Goal: Transaction & Acquisition: Purchase product/service

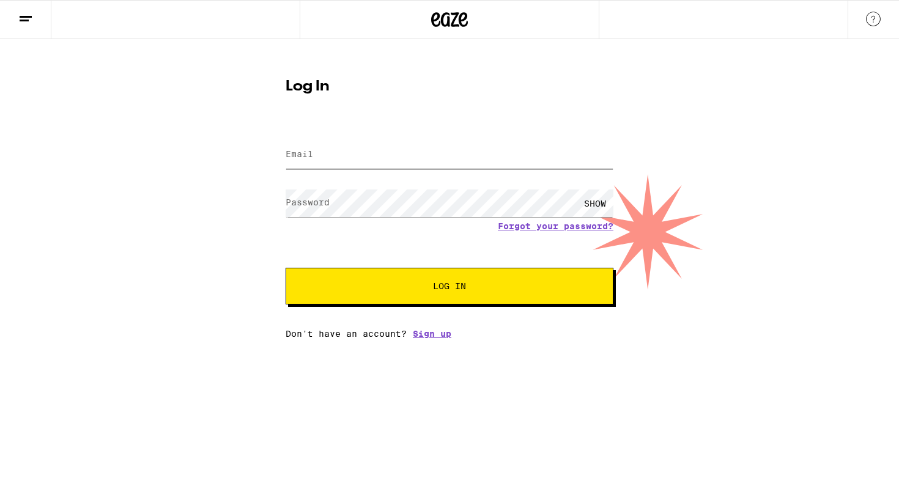
click at [445, 158] on input "Email" at bounding box center [450, 155] width 328 height 28
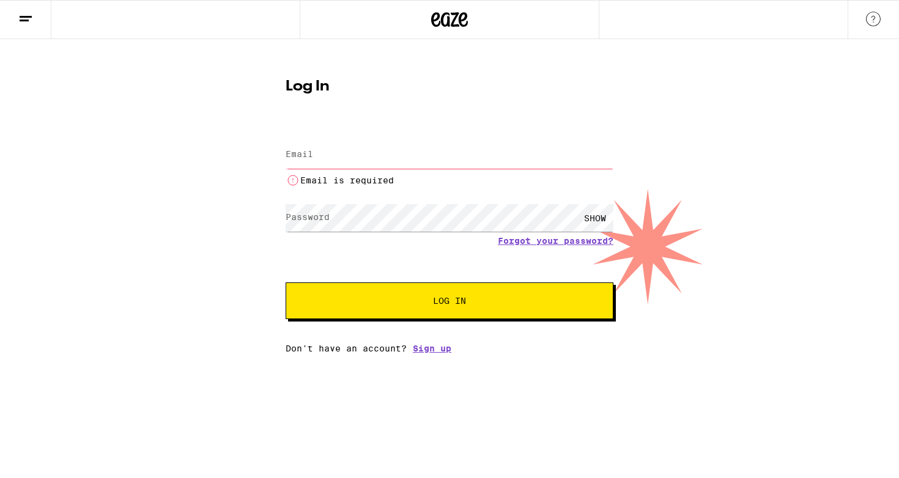
type input "[EMAIL_ADDRESS][DOMAIN_NAME]"
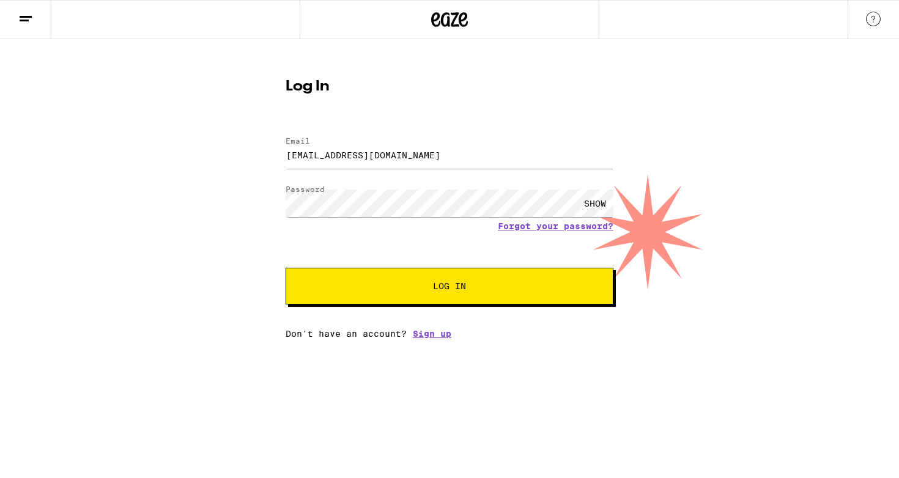
click at [434, 272] on button "Log In" at bounding box center [450, 286] width 328 height 37
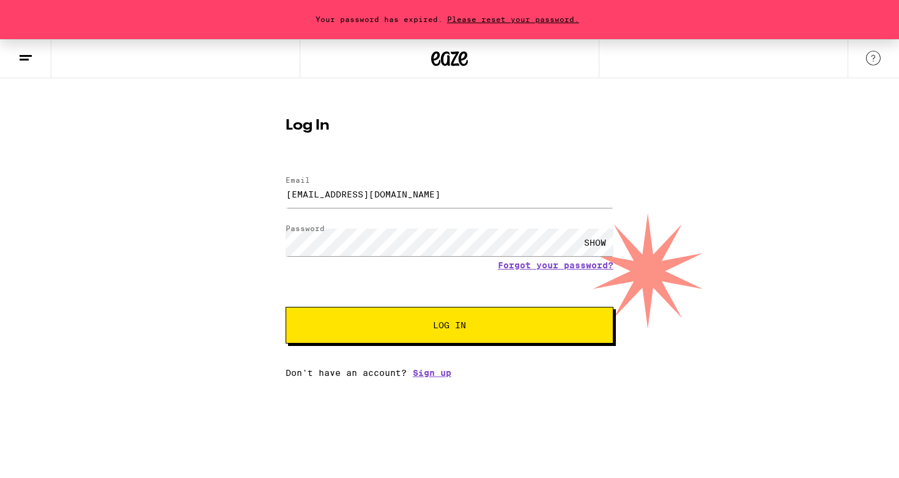
click at [480, 18] on span "Please reset your password." at bounding box center [513, 19] width 141 height 8
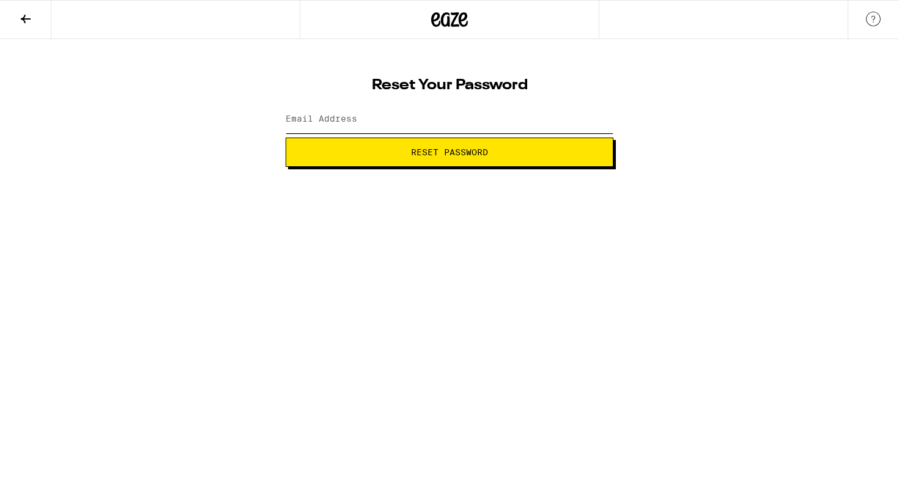
click at [436, 123] on input "Email Address" at bounding box center [450, 120] width 328 height 28
type input "colinstoner@gmail.com"
click at [436, 151] on span "Reset Password" at bounding box center [449, 152] width 77 height 9
click at [286, 138] on button "Submit" at bounding box center [450, 152] width 328 height 29
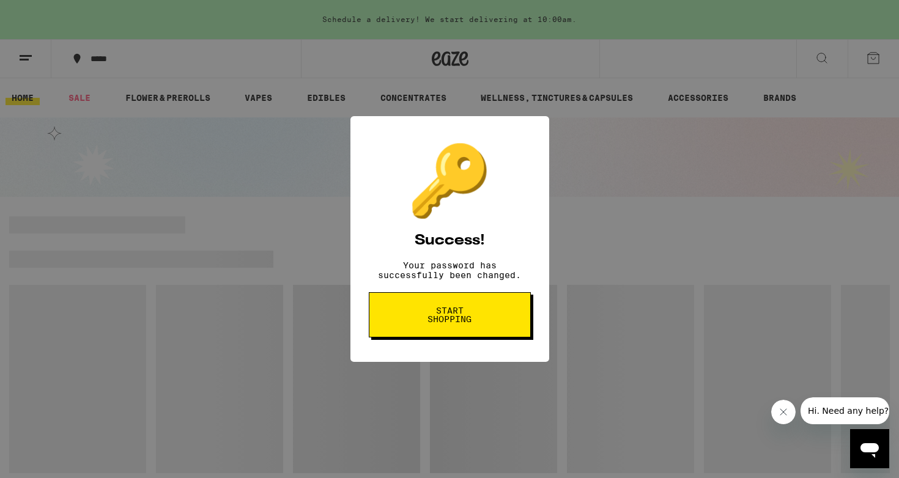
click at [491, 308] on button "Start shopping" at bounding box center [450, 314] width 162 height 45
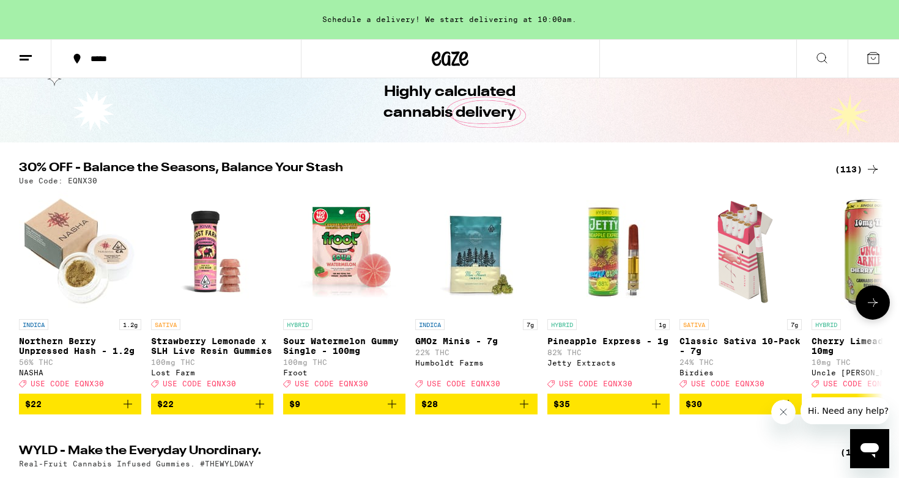
scroll to position [108, 0]
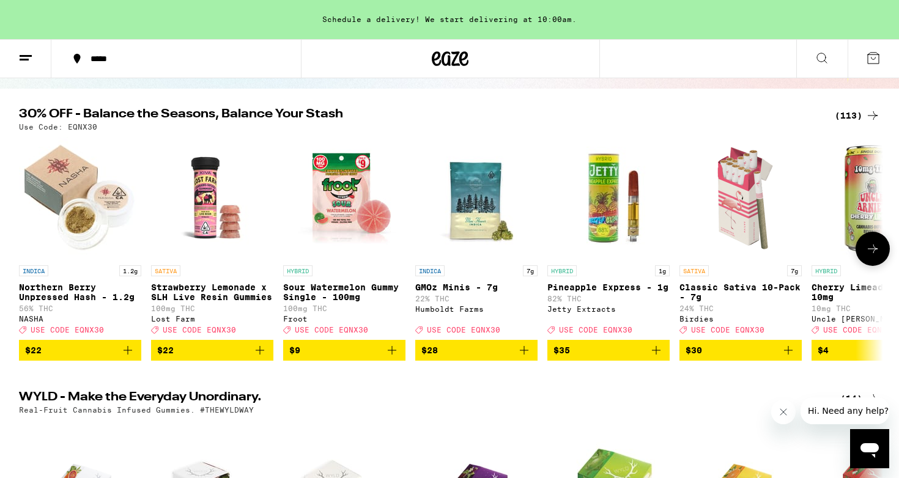
click at [262, 358] on icon "Add to bag" at bounding box center [260, 350] width 15 height 15
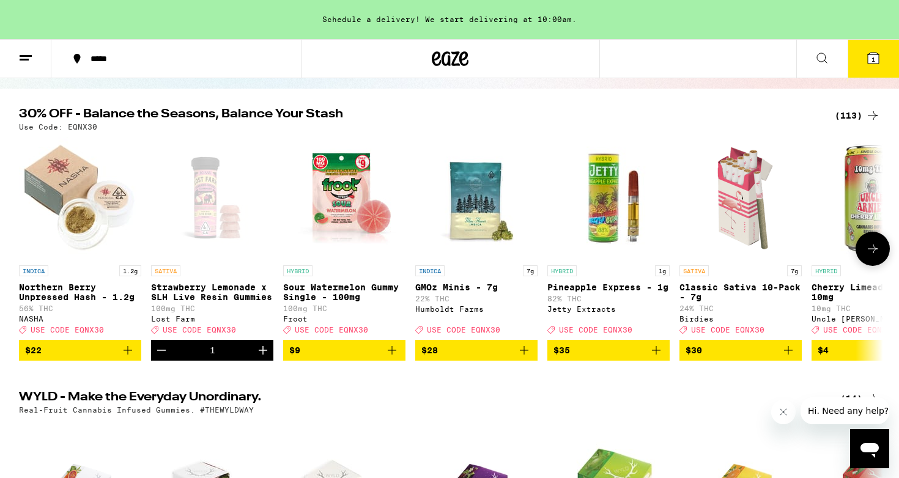
click at [262, 355] on icon "Increment" at bounding box center [263, 350] width 9 height 9
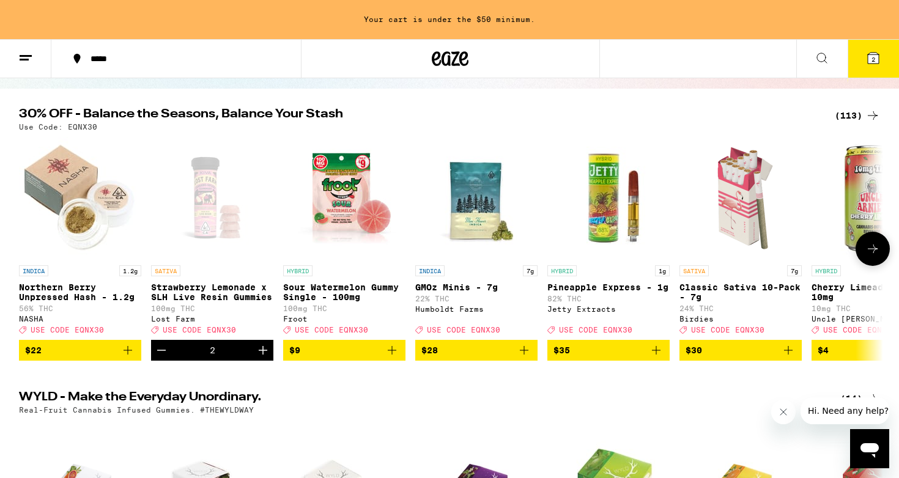
click at [218, 334] on span "USE CODE EQNX30" at bounding box center [199, 330] width 73 height 8
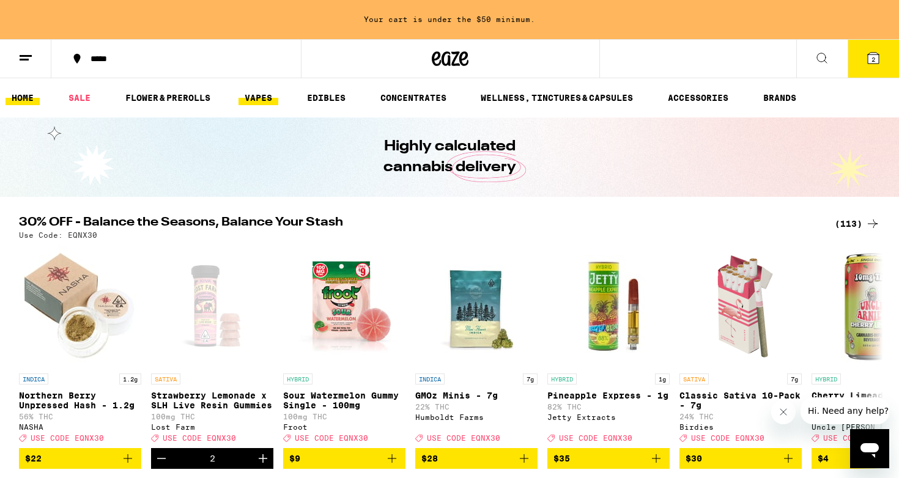
click at [263, 100] on link "VAPES" at bounding box center [259, 98] width 40 height 15
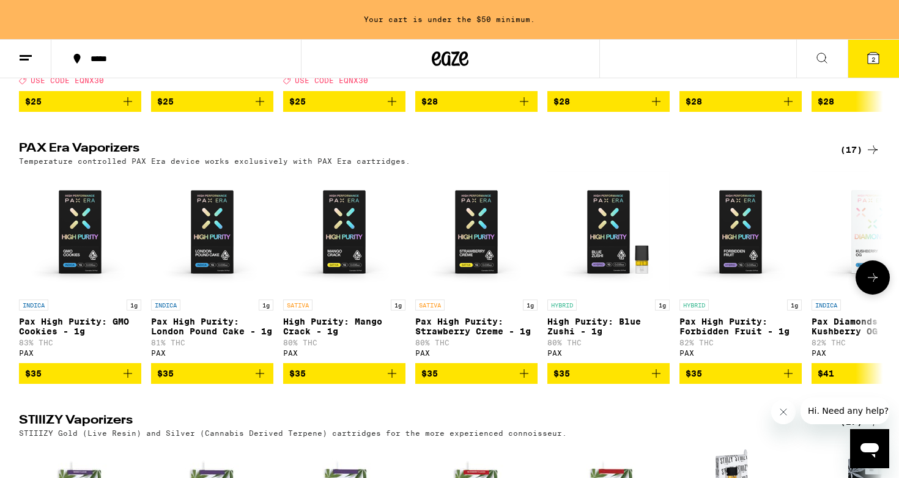
scroll to position [898, 0]
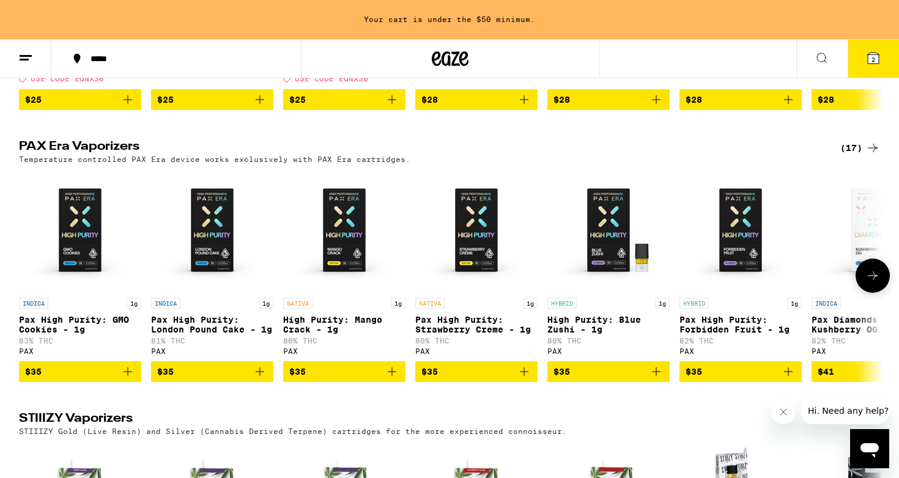
click at [390, 379] on icon "Add to bag" at bounding box center [392, 372] width 15 height 15
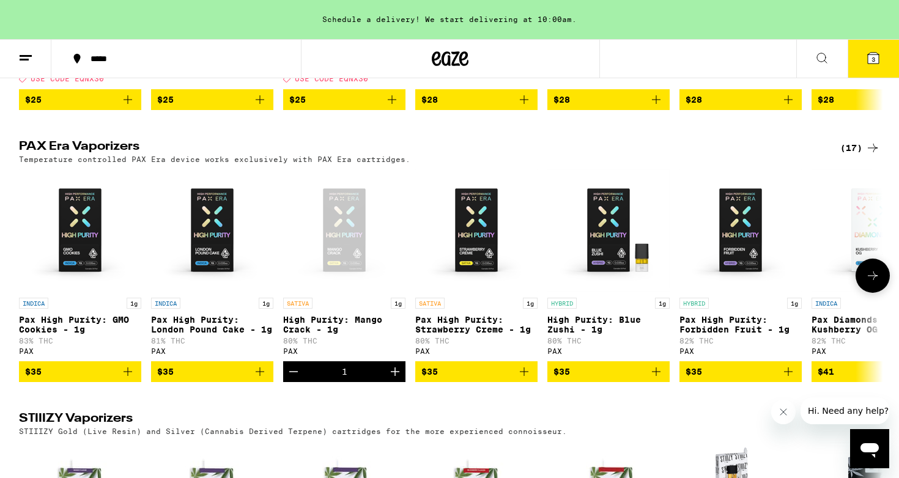
click at [878, 293] on button at bounding box center [873, 276] width 34 height 34
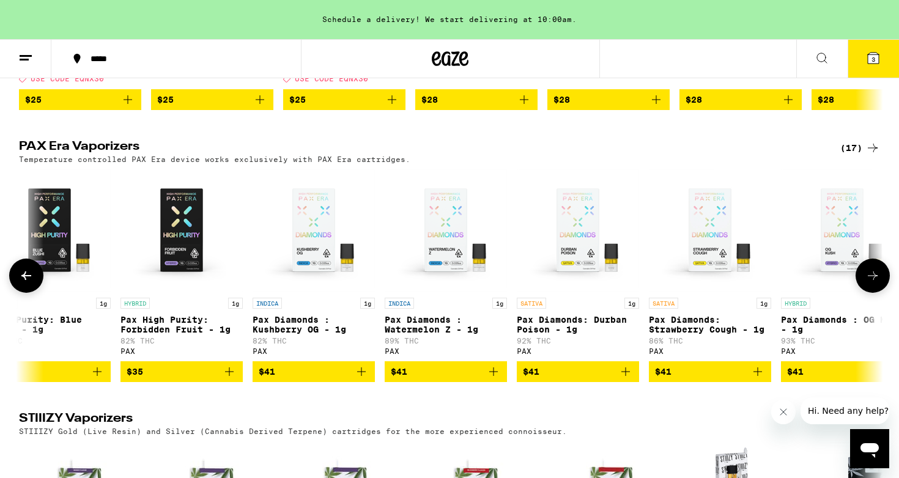
scroll to position [0, 728]
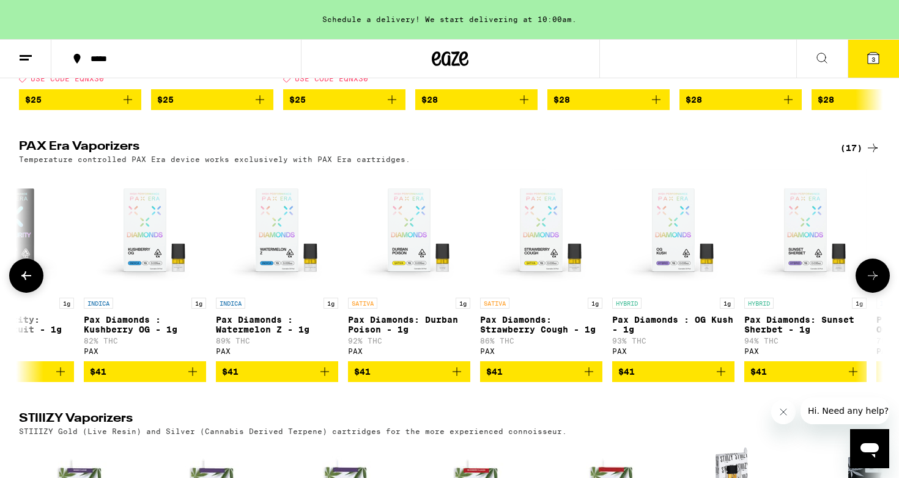
click at [878, 293] on button at bounding box center [873, 276] width 34 height 34
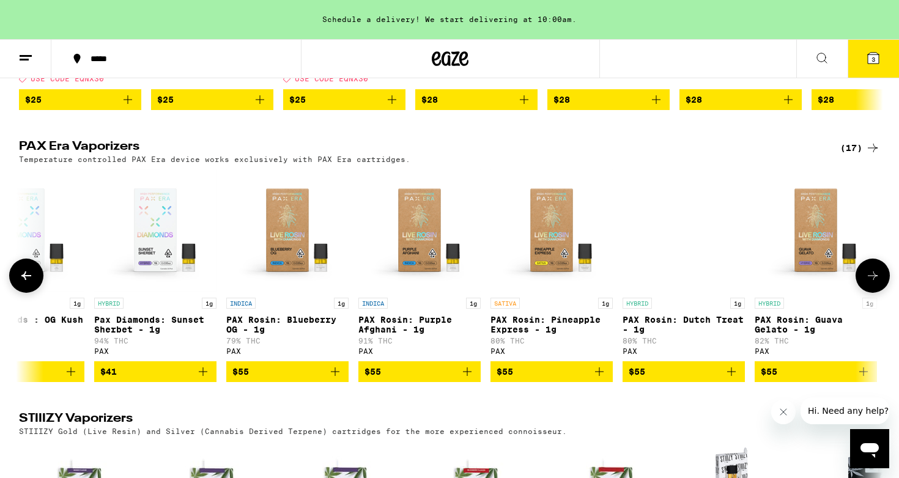
scroll to position [0, 1385]
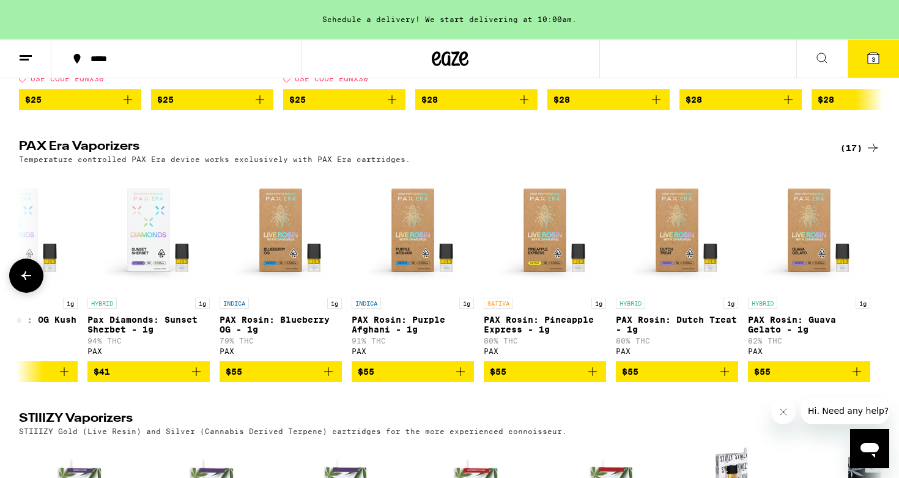
click at [593, 379] on icon "Add to bag" at bounding box center [592, 372] width 15 height 15
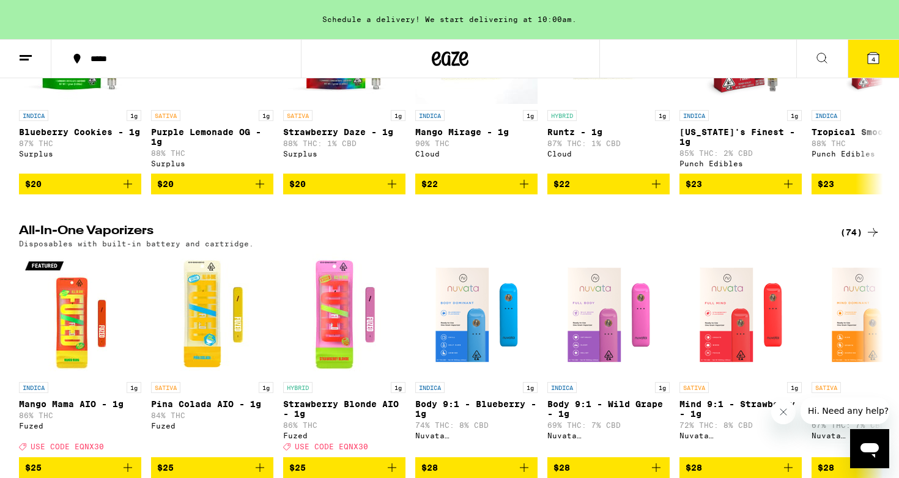
scroll to position [633, 0]
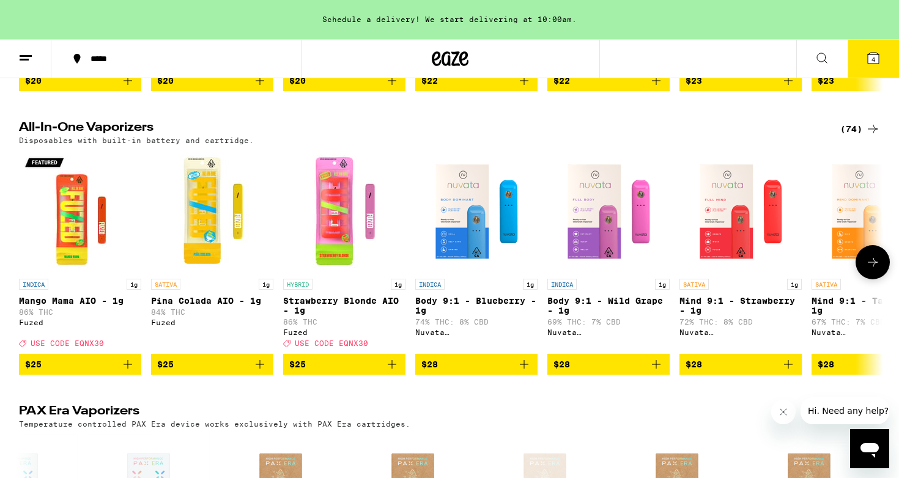
click at [875, 270] on icon at bounding box center [873, 262] width 15 height 15
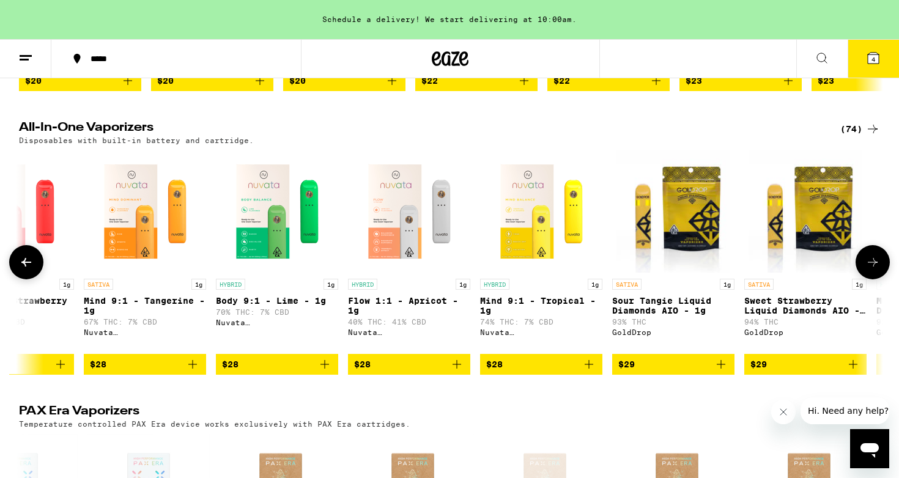
click at [875, 270] on icon at bounding box center [873, 262] width 15 height 15
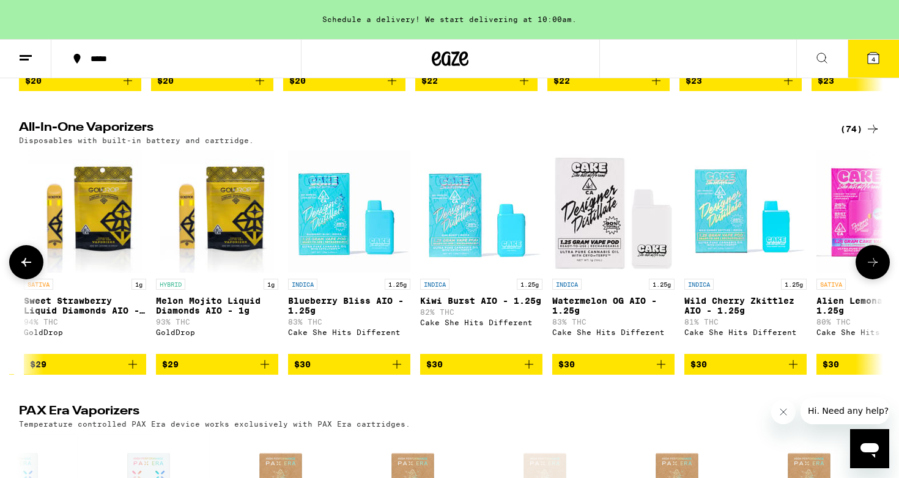
scroll to position [0, 1456]
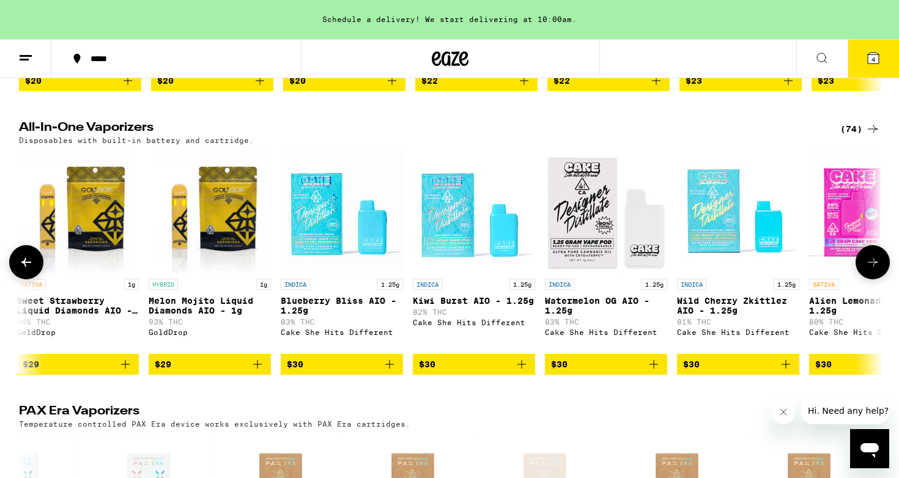
click at [875, 270] on icon at bounding box center [873, 262] width 15 height 15
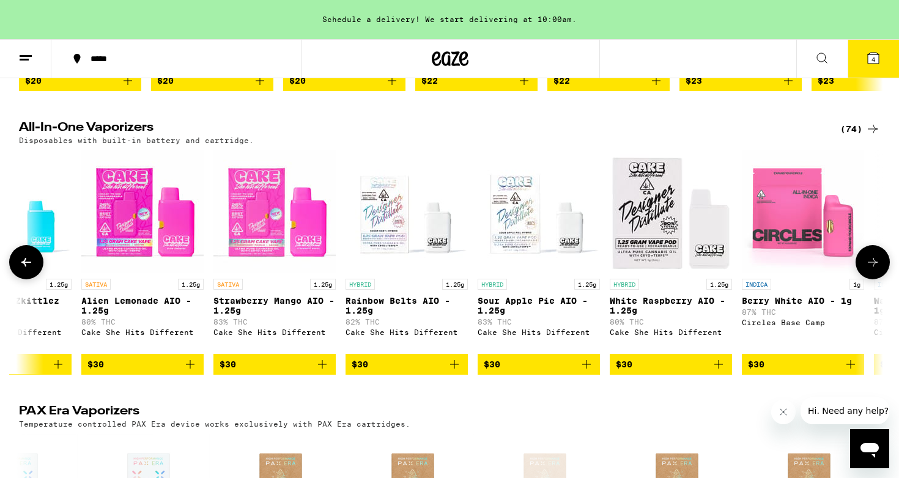
click at [875, 270] on icon at bounding box center [873, 262] width 15 height 15
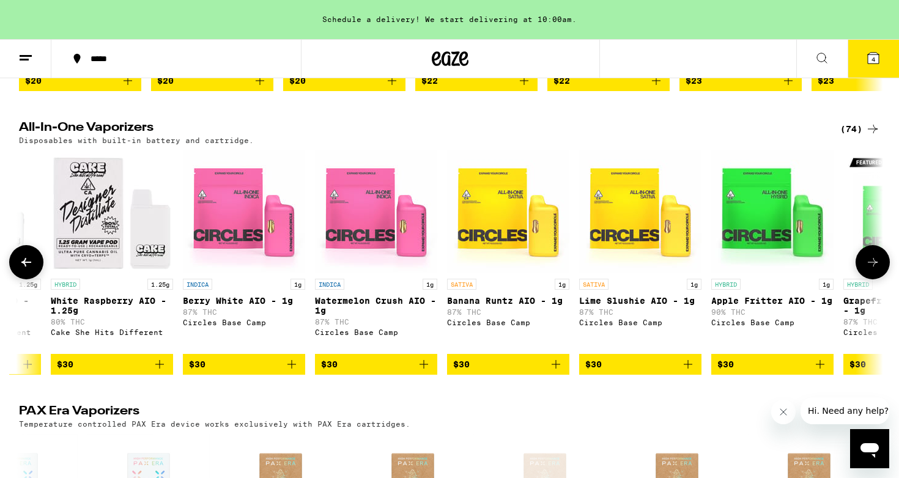
scroll to position [0, 2912]
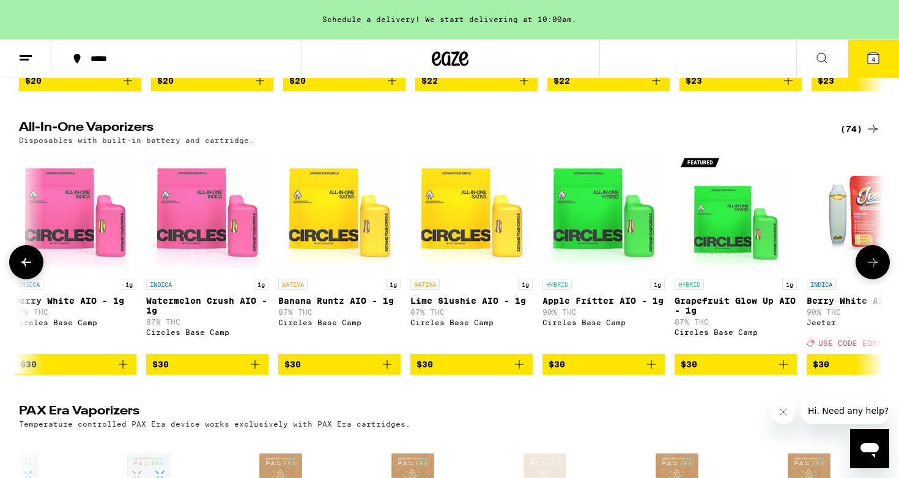
click at [875, 270] on icon at bounding box center [873, 262] width 15 height 15
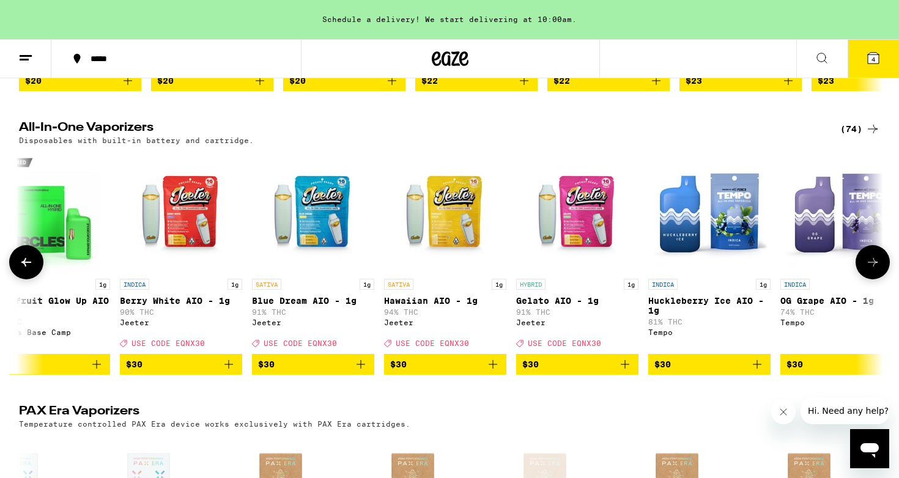
scroll to position [0, 3639]
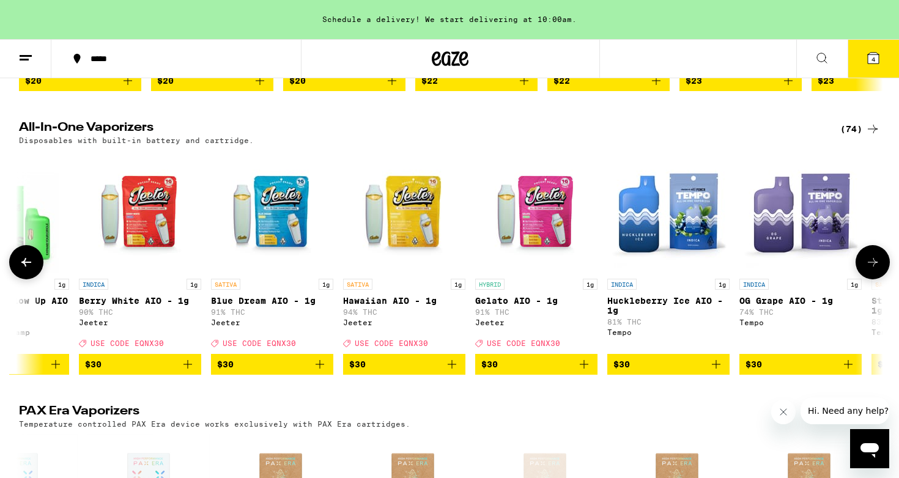
click at [875, 270] on icon at bounding box center [873, 262] width 15 height 15
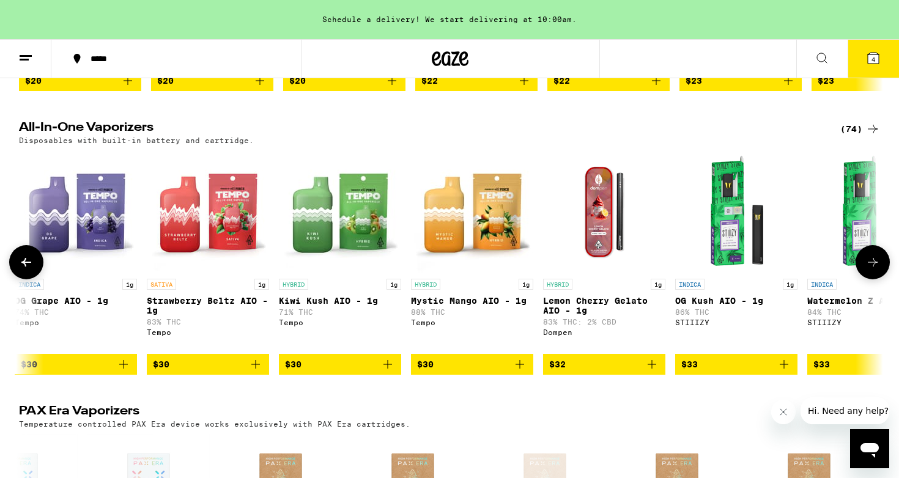
scroll to position [0, 4367]
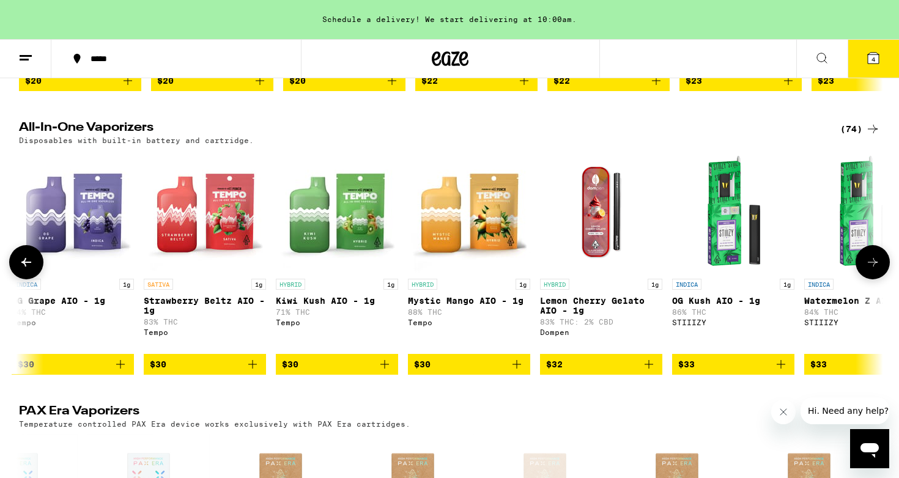
click at [875, 270] on icon at bounding box center [873, 262] width 15 height 15
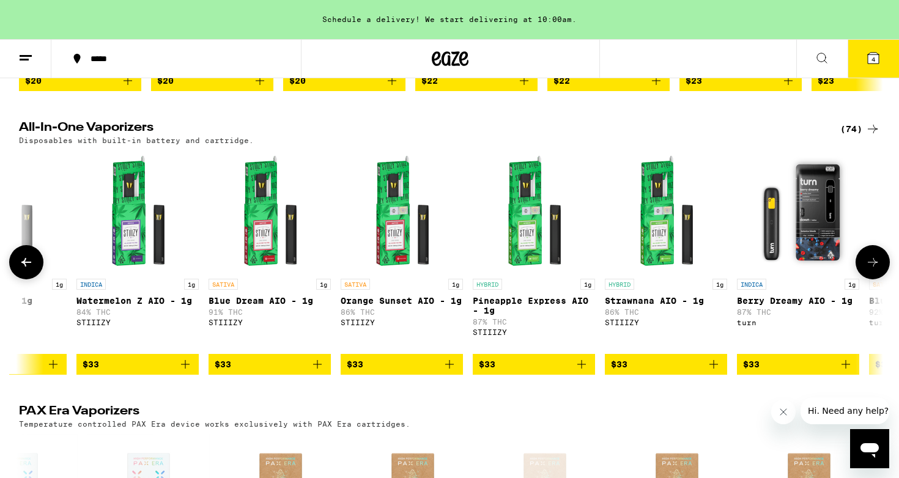
click at [875, 270] on icon at bounding box center [873, 262] width 15 height 15
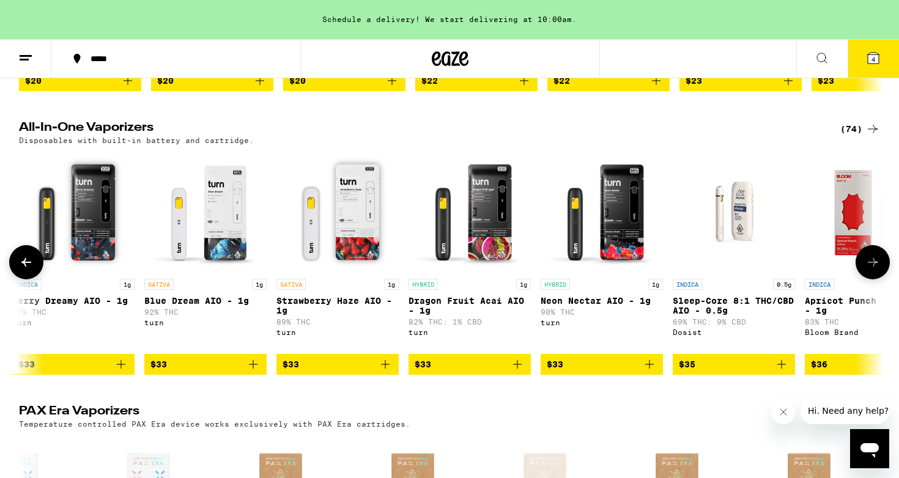
scroll to position [0, 5823]
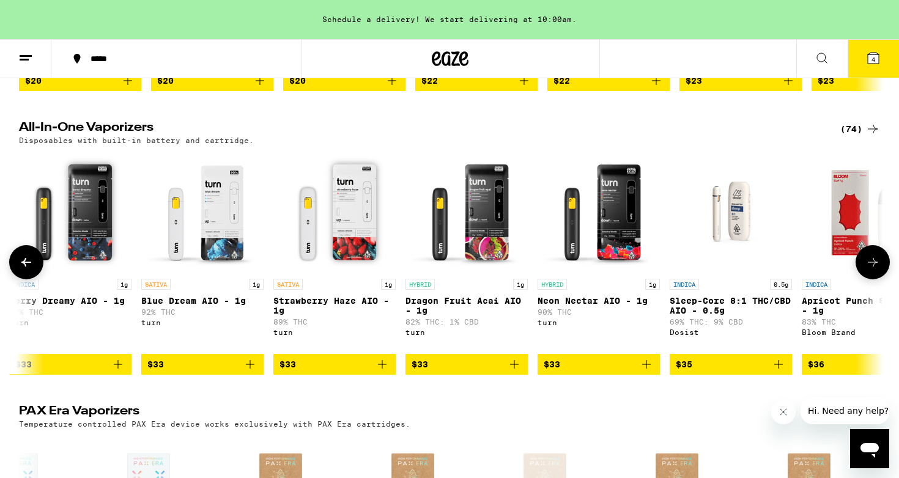
click at [875, 270] on icon at bounding box center [873, 262] width 15 height 15
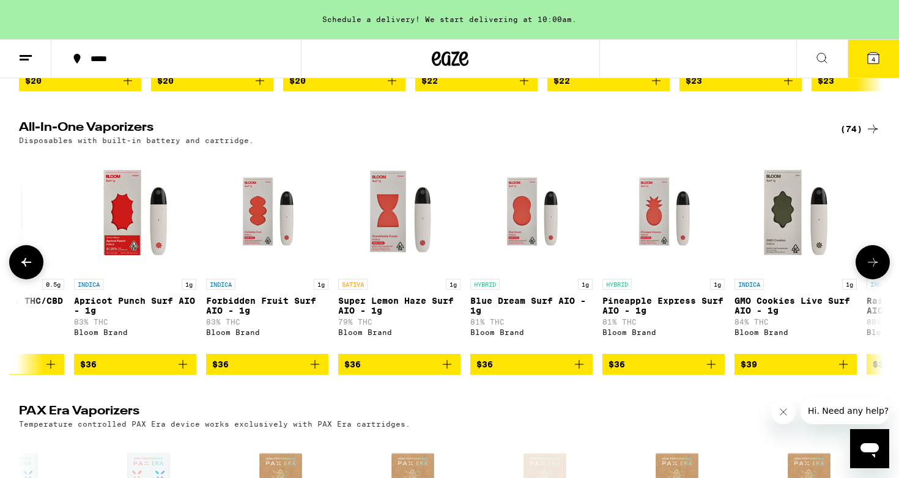
click at [875, 270] on icon at bounding box center [873, 262] width 15 height 15
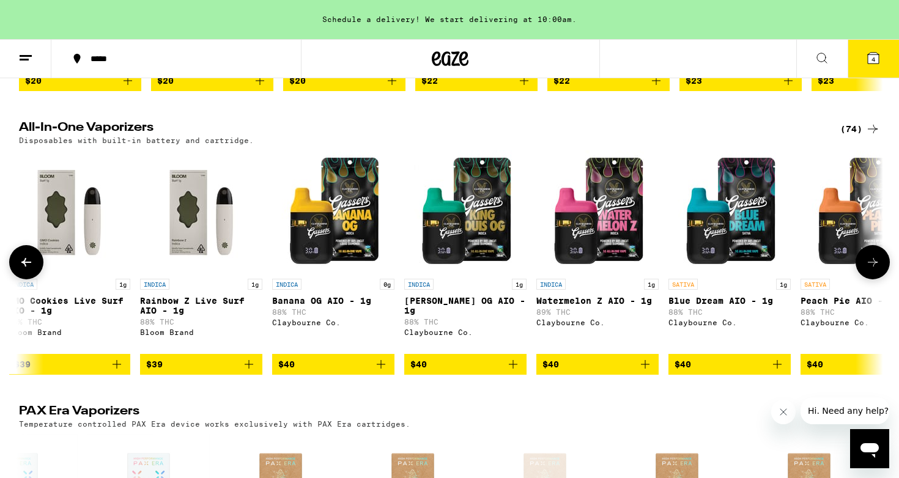
scroll to position [0, 7279]
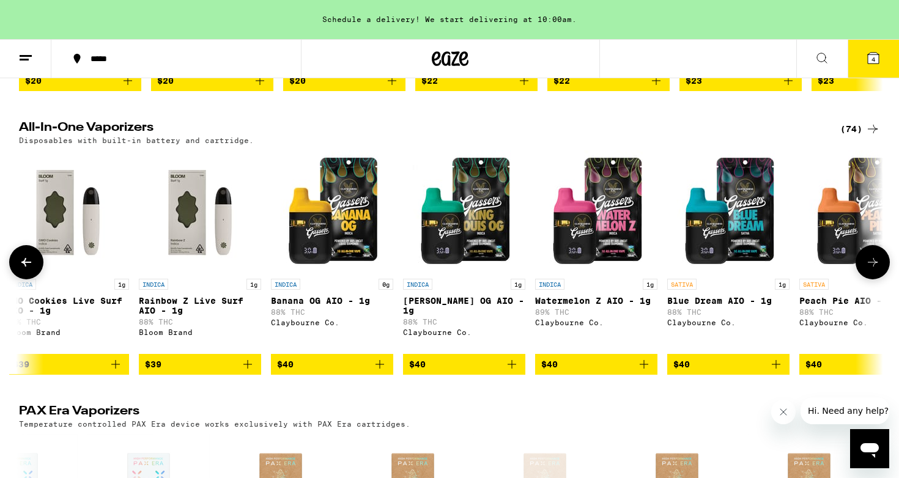
click at [875, 270] on icon at bounding box center [873, 262] width 15 height 15
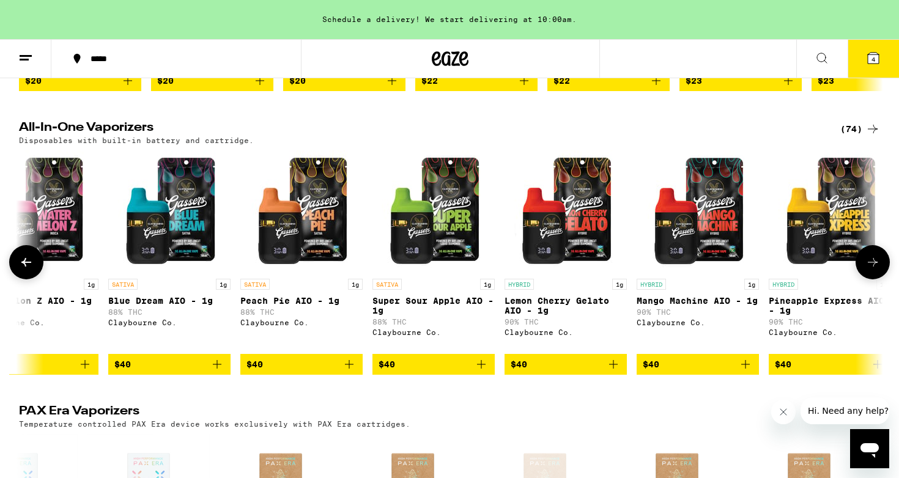
scroll to position [0, 8007]
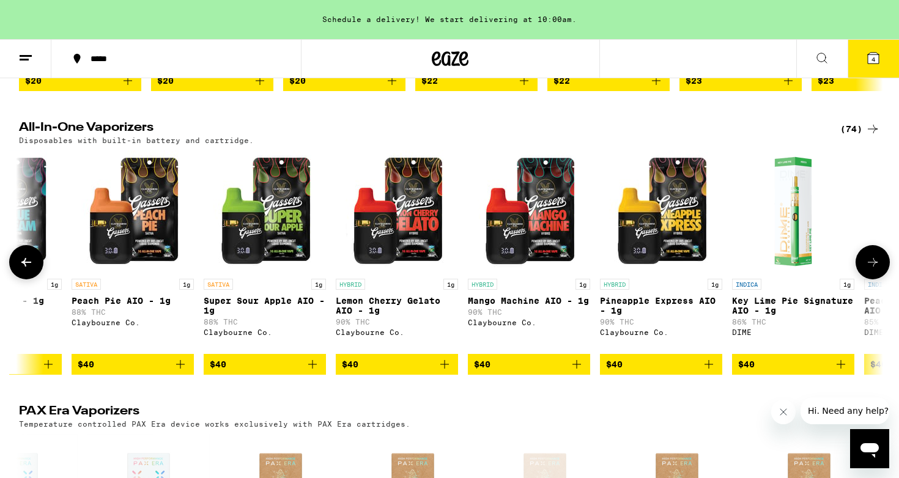
click at [875, 270] on icon at bounding box center [873, 262] width 15 height 15
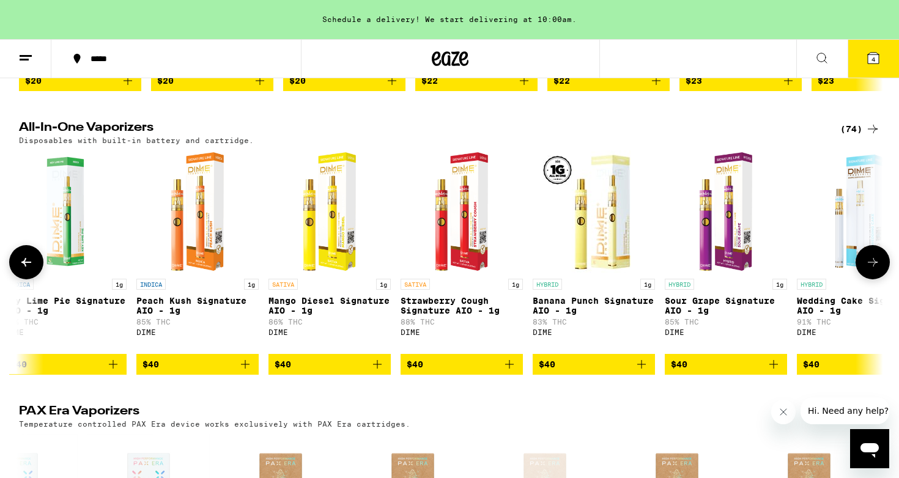
click at [875, 270] on icon at bounding box center [873, 262] width 15 height 15
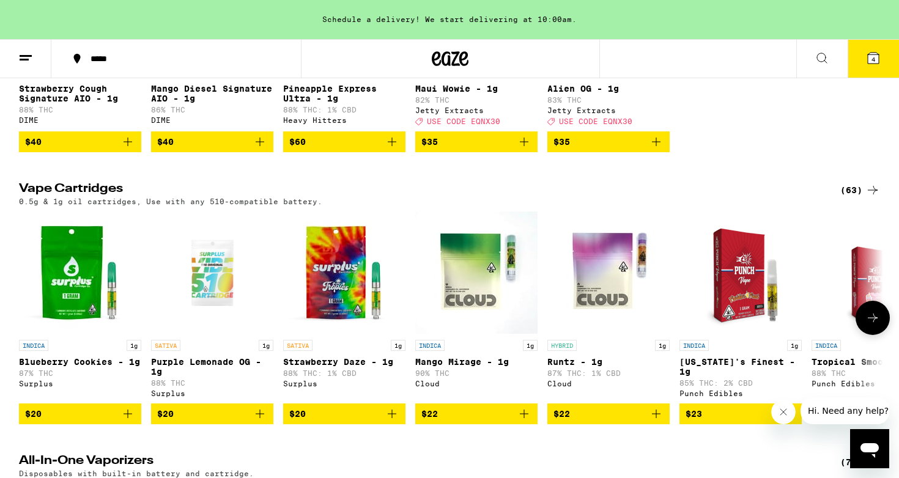
scroll to position [0, 0]
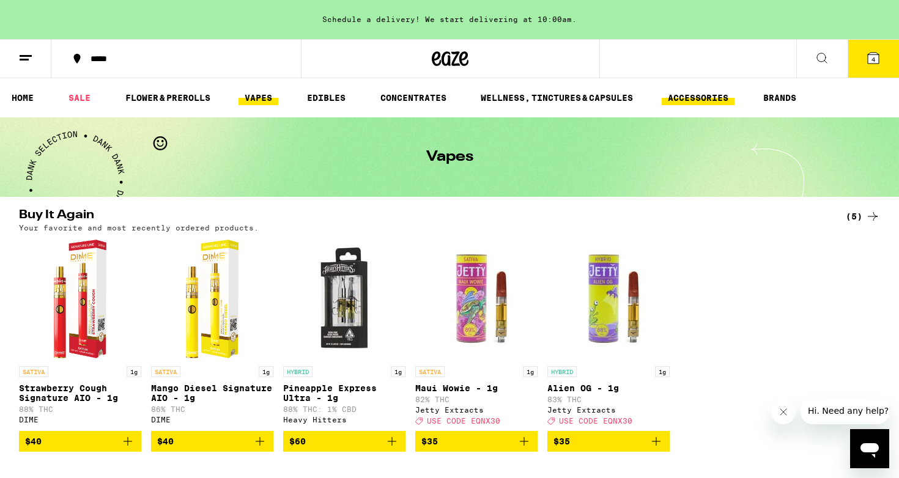
click at [713, 100] on link "ACCESSORIES" at bounding box center [698, 98] width 73 height 15
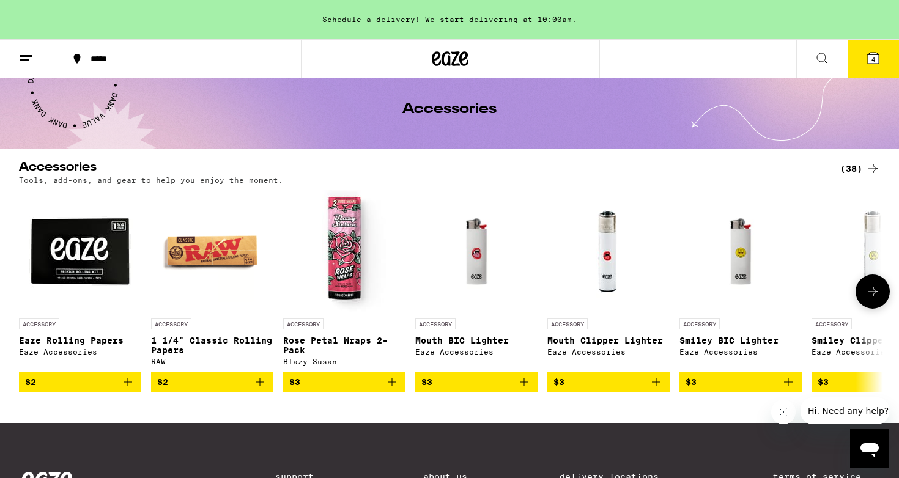
scroll to position [49, 0]
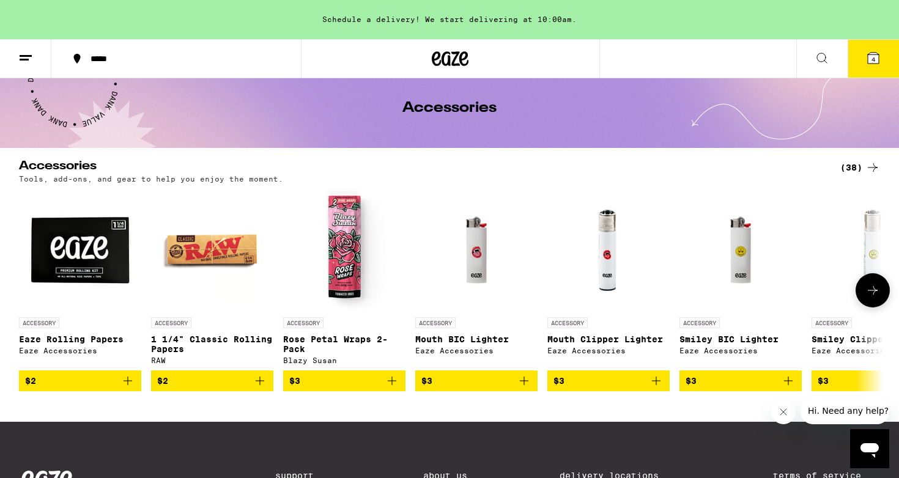
click at [873, 296] on icon at bounding box center [873, 290] width 15 height 15
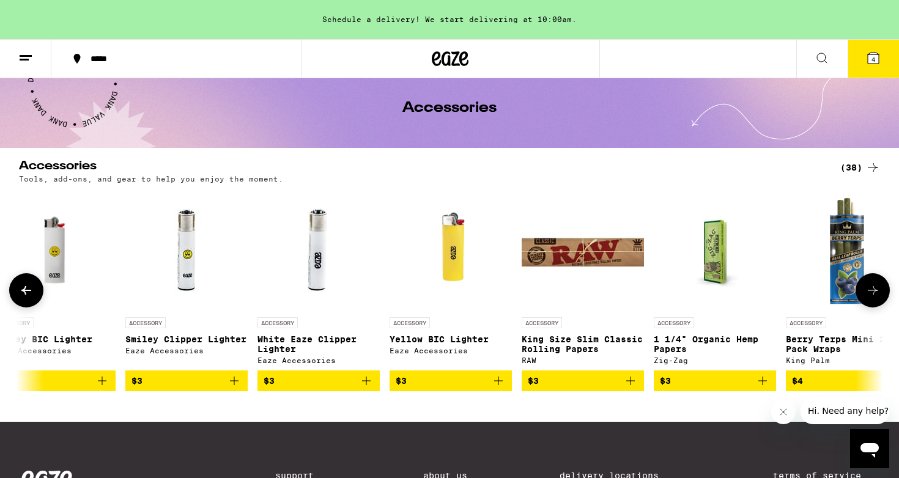
scroll to position [0, 728]
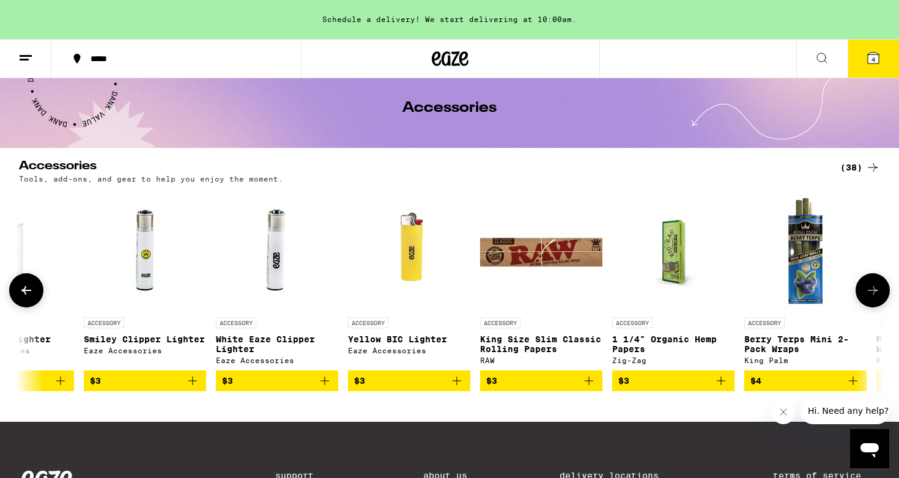
click at [873, 296] on icon at bounding box center [873, 290] width 15 height 15
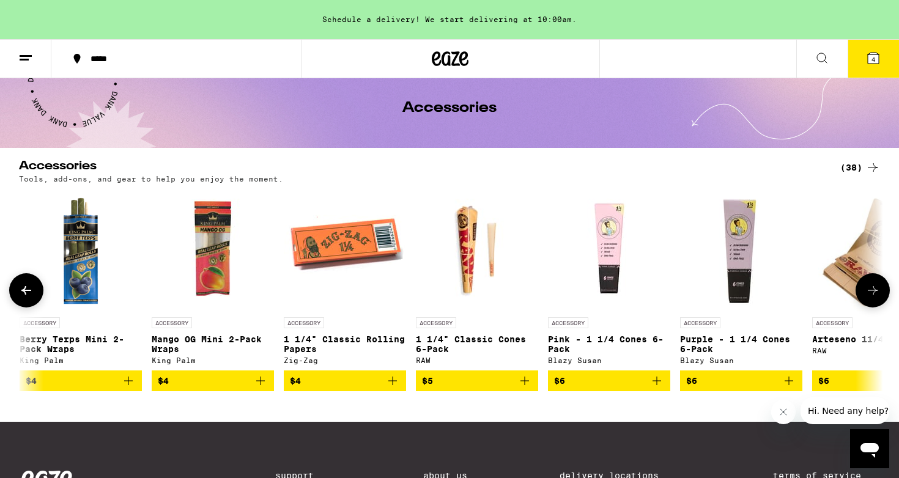
scroll to position [0, 1456]
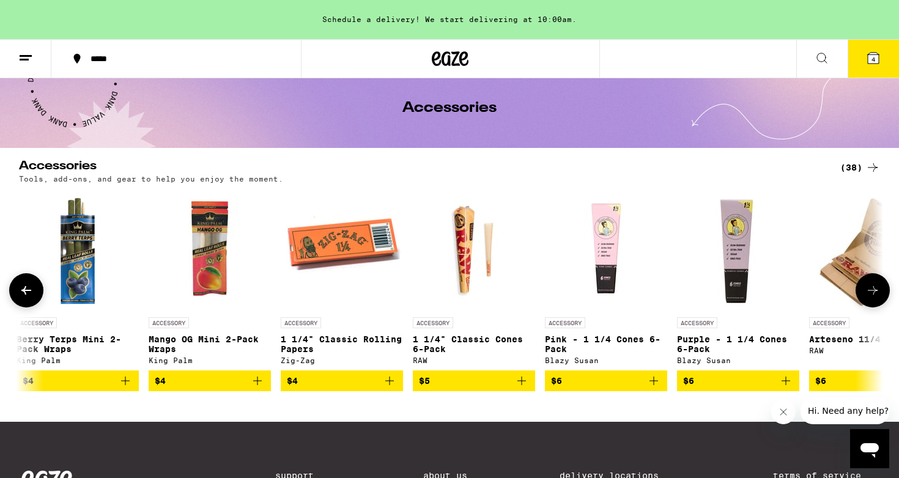
click at [873, 296] on icon at bounding box center [873, 290] width 15 height 15
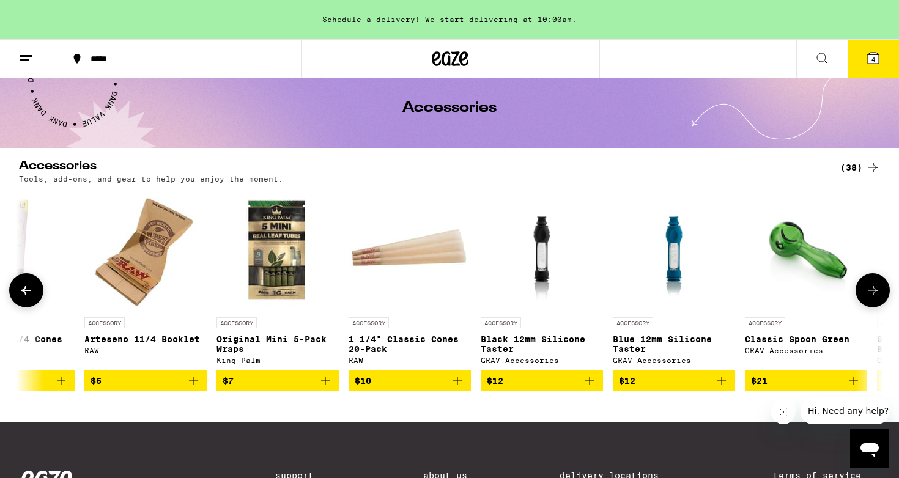
scroll to position [0, 2184]
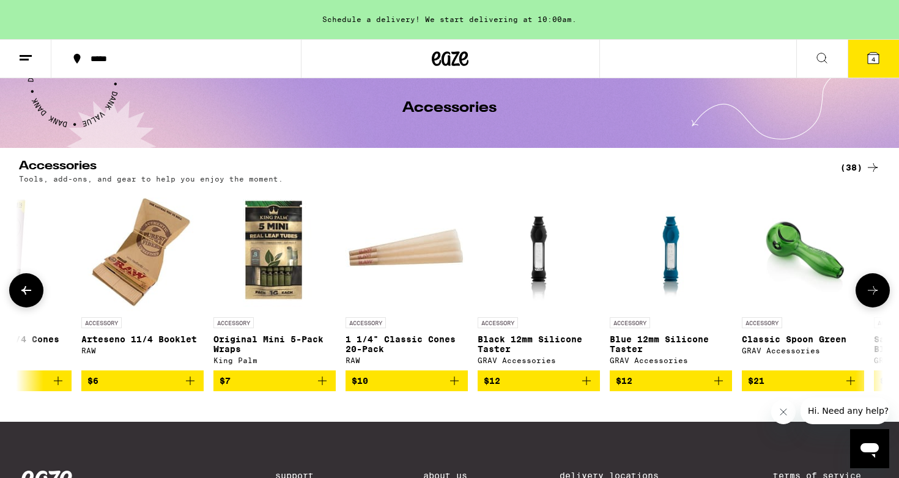
click at [873, 296] on icon at bounding box center [873, 290] width 15 height 15
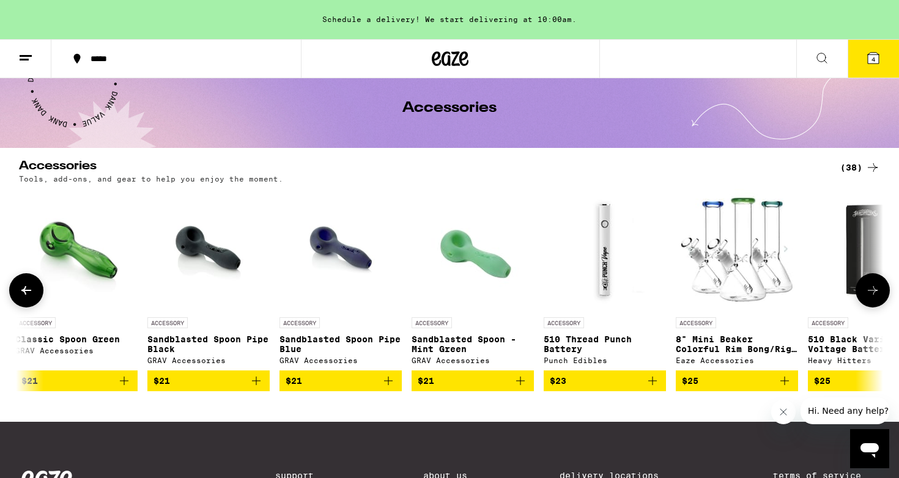
scroll to position [0, 2912]
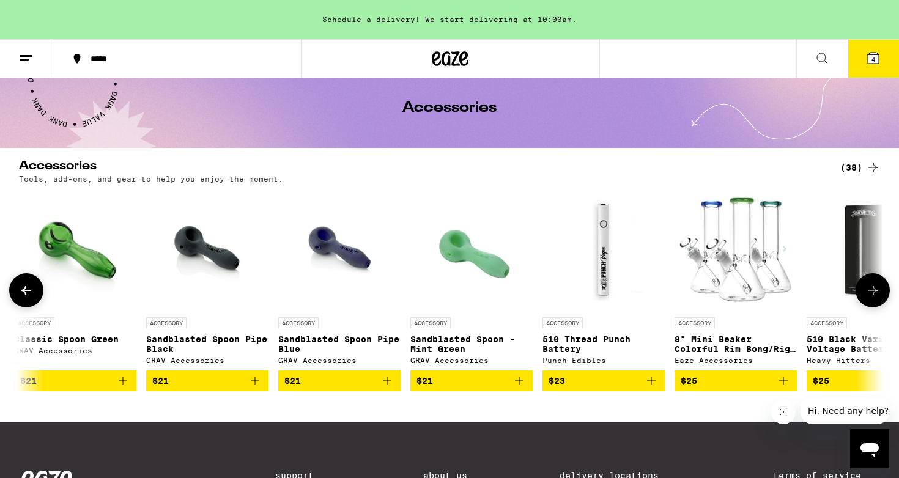
click at [873, 296] on icon at bounding box center [873, 290] width 15 height 15
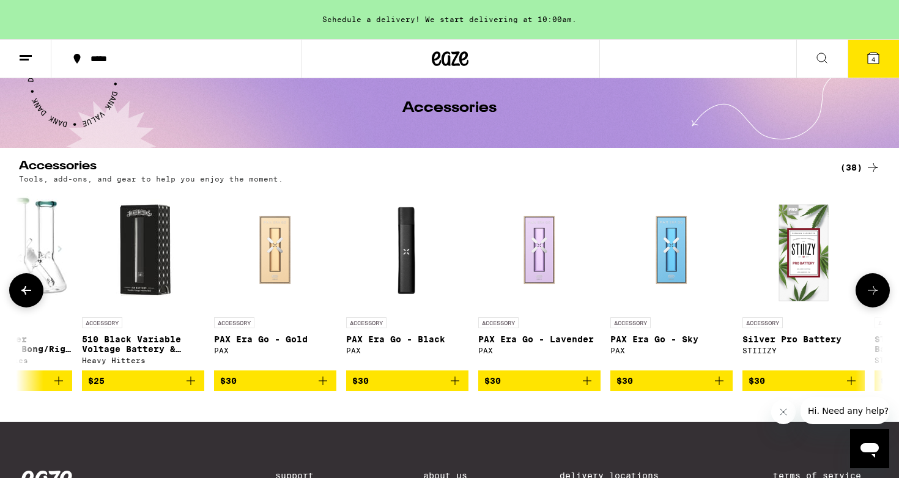
scroll to position [0, 3639]
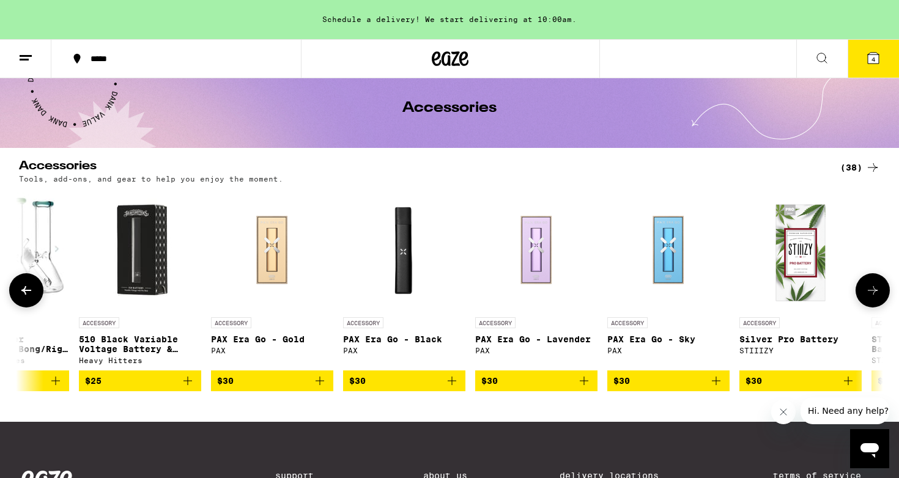
click at [451, 387] on icon "Add to bag" at bounding box center [452, 381] width 15 height 15
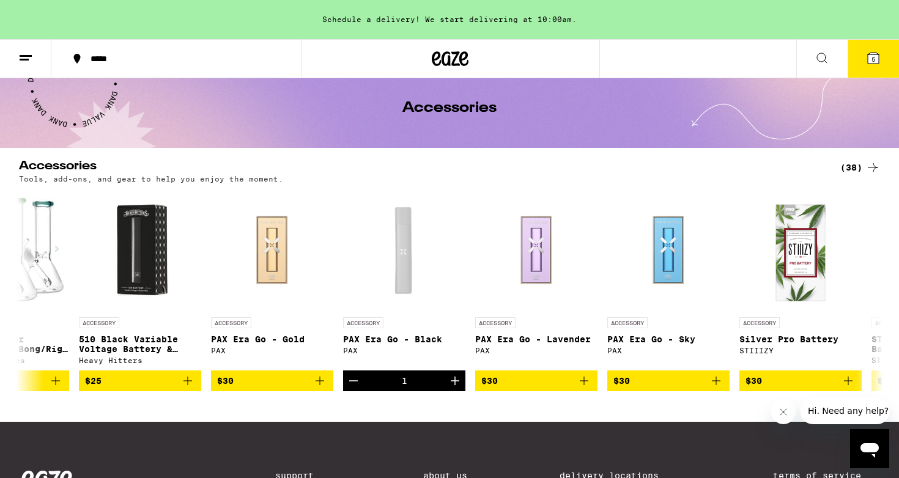
click at [873, 56] on span "5" at bounding box center [874, 59] width 4 height 7
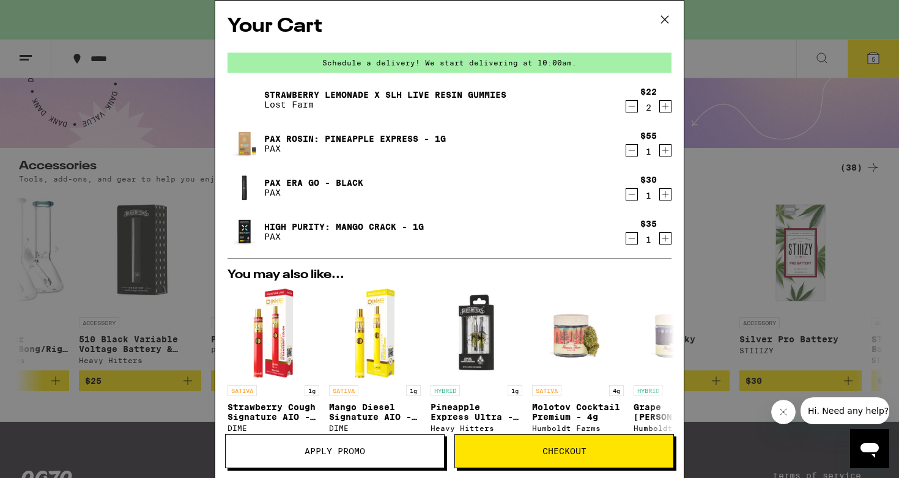
click at [338, 452] on span "Apply Promo" at bounding box center [335, 451] width 61 height 9
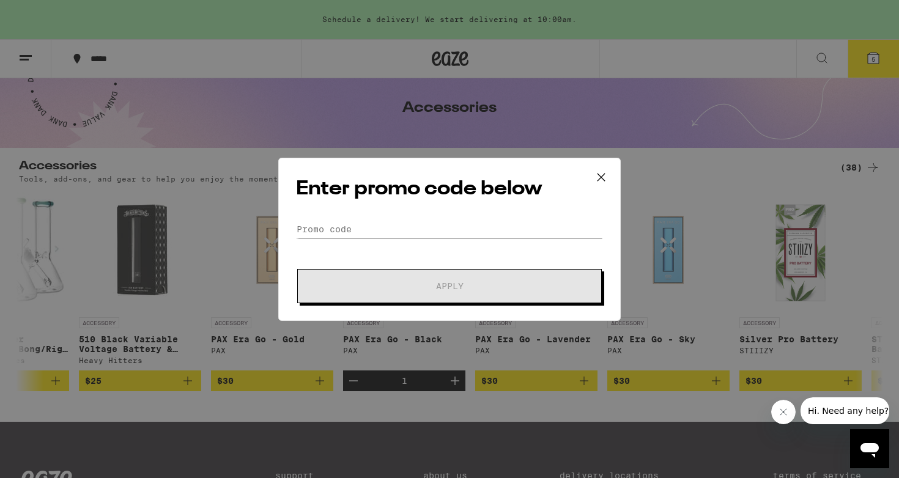
click at [604, 171] on icon at bounding box center [601, 177] width 18 height 18
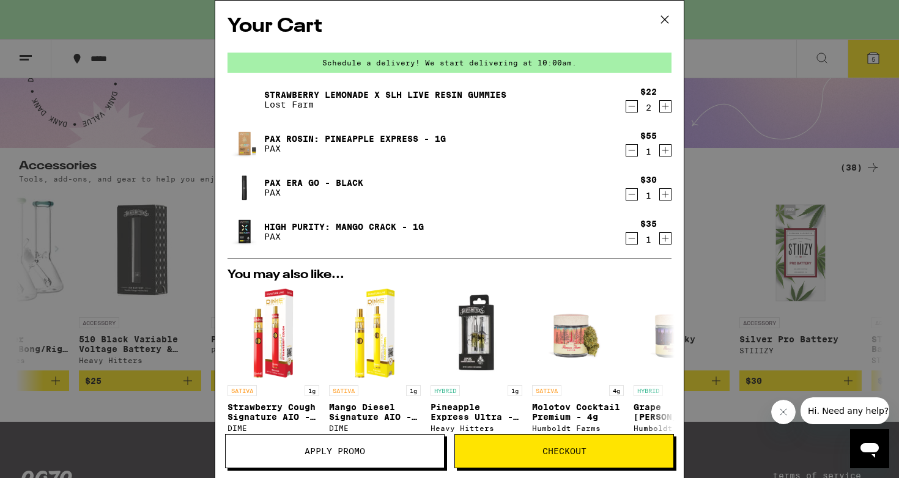
click at [667, 17] on icon at bounding box center [665, 19] width 18 height 18
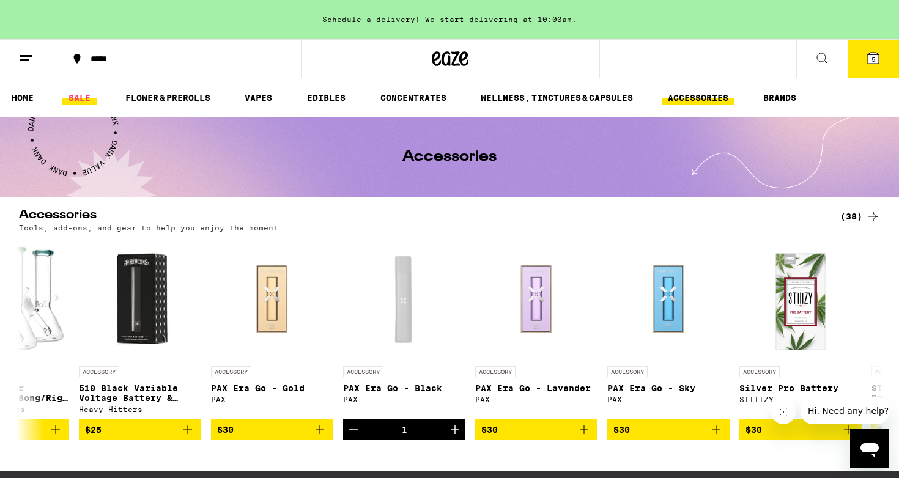
click at [75, 104] on link "SALE" at bounding box center [79, 98] width 34 height 15
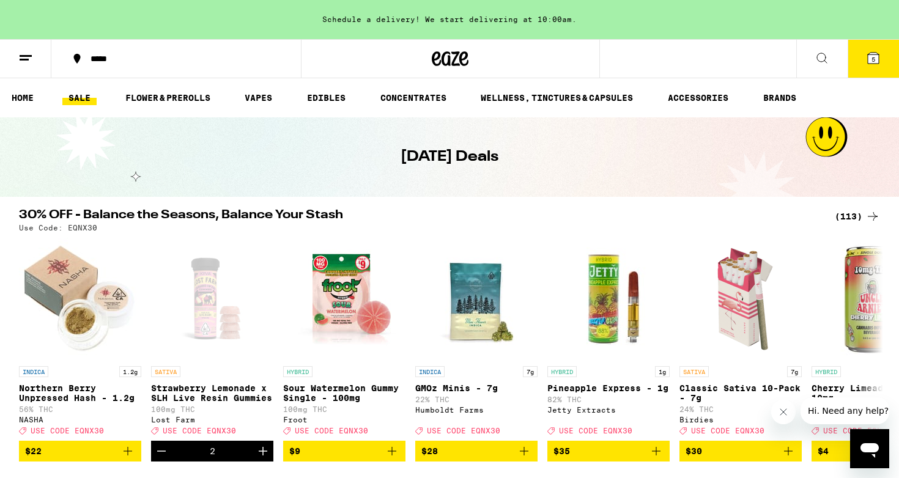
click at [881, 54] on button "5" at bounding box center [873, 59] width 51 height 38
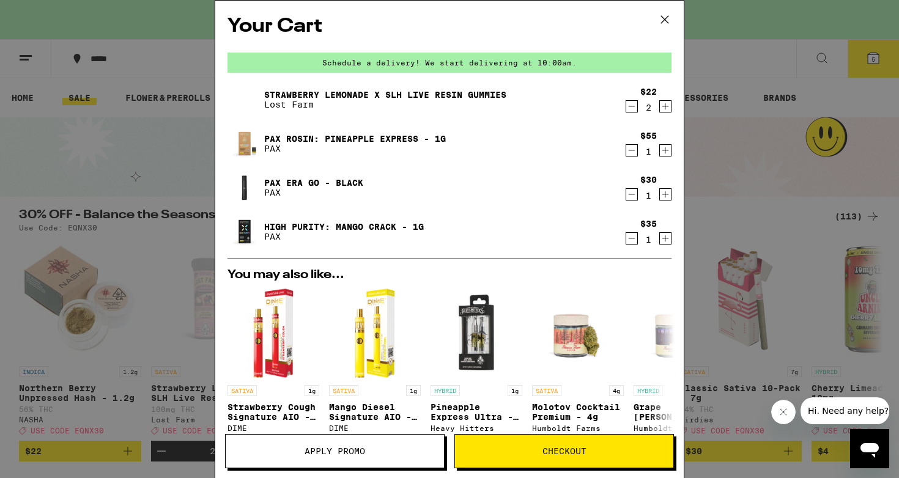
click at [384, 447] on span "Apply Promo" at bounding box center [335, 451] width 218 height 9
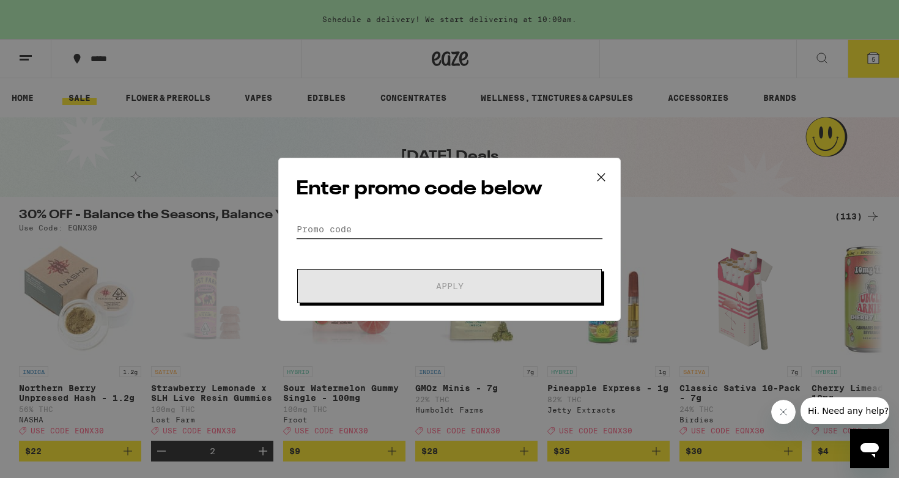
click at [355, 231] on input "Promo Code" at bounding box center [449, 229] width 307 height 18
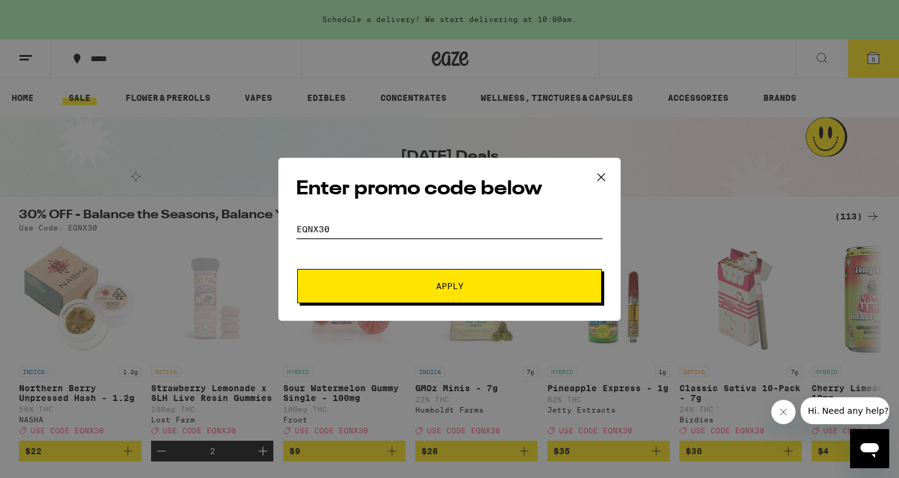
type input "eqnx30"
click at [422, 288] on span "Apply" at bounding box center [449, 286] width 220 height 9
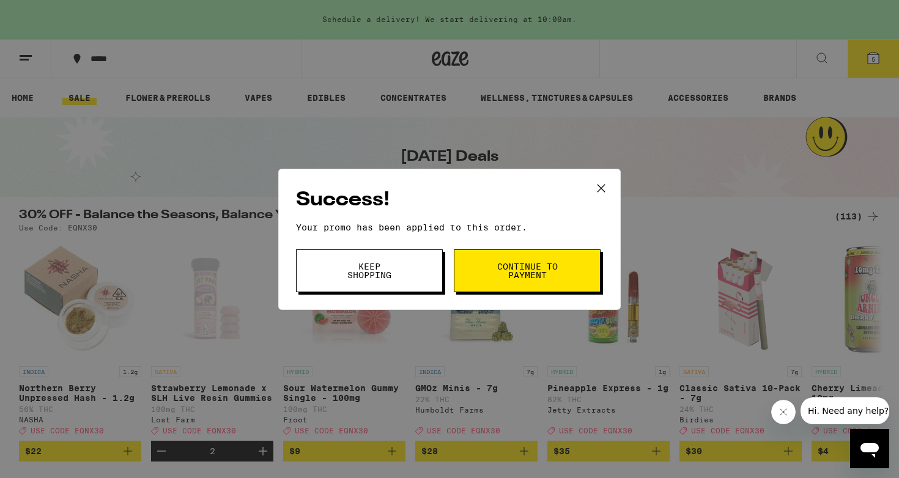
click at [401, 272] on button "Keep Shopping" at bounding box center [369, 271] width 147 height 43
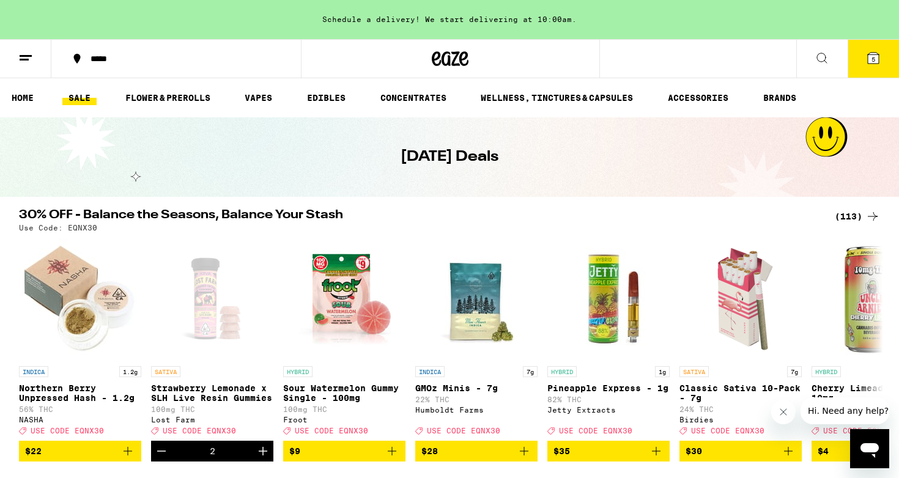
click at [877, 50] on button "5" at bounding box center [873, 59] width 51 height 38
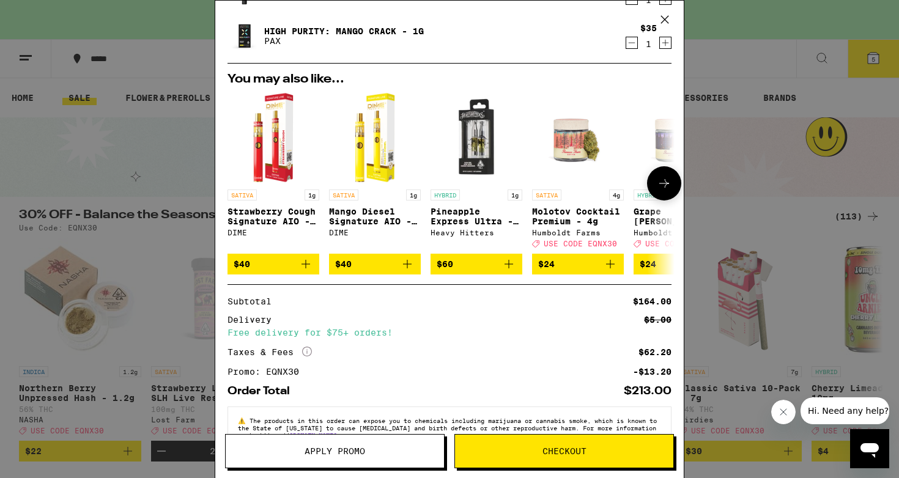
scroll to position [234, 0]
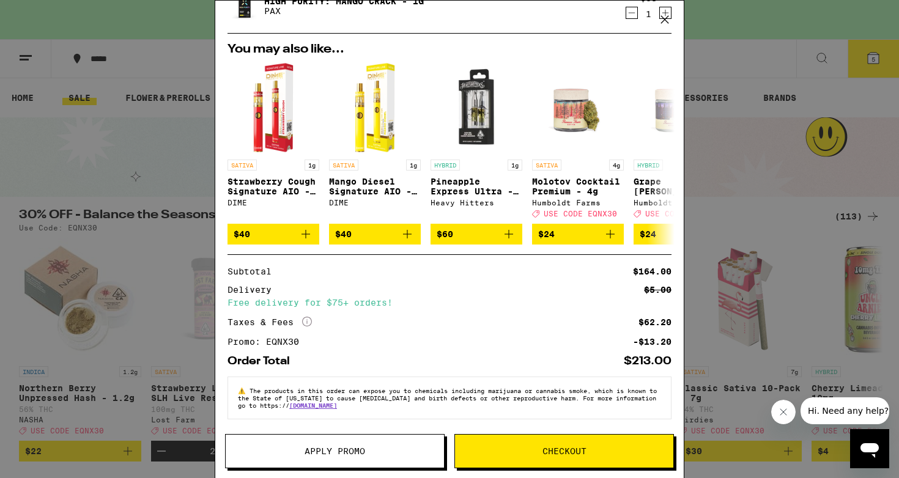
click at [562, 450] on span "Checkout" at bounding box center [565, 451] width 44 height 9
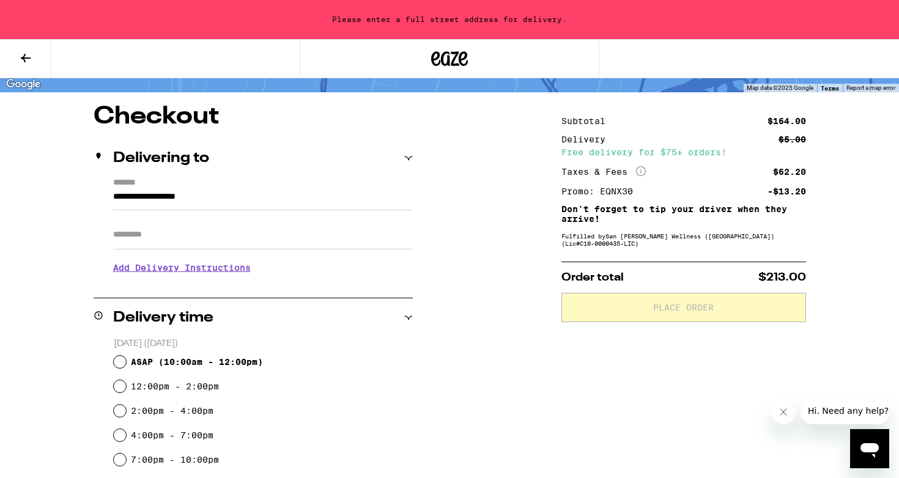
scroll to position [89, 0]
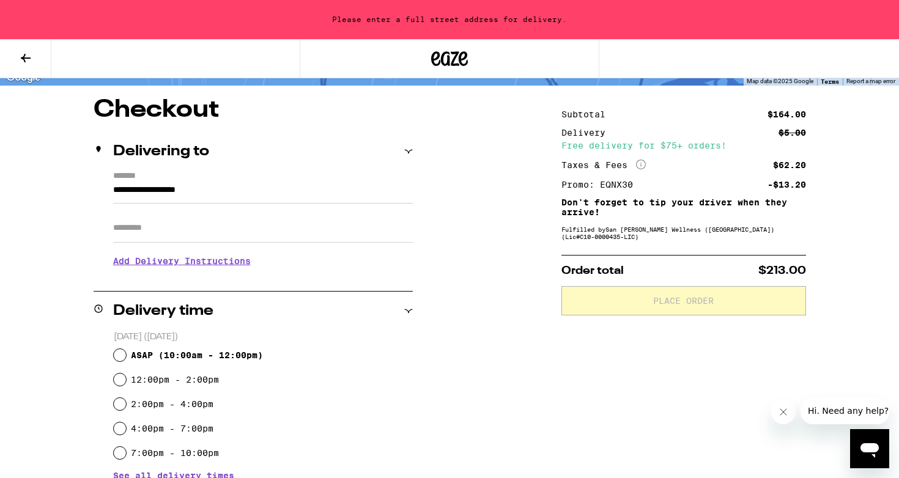
click at [243, 350] on span "ASAP ( 10:00am - 12:00pm )" at bounding box center [197, 355] width 132 height 10
click at [126, 350] on input "ASAP ( 10:00am - 12:00pm )" at bounding box center [120, 355] width 12 height 12
radio input "true"
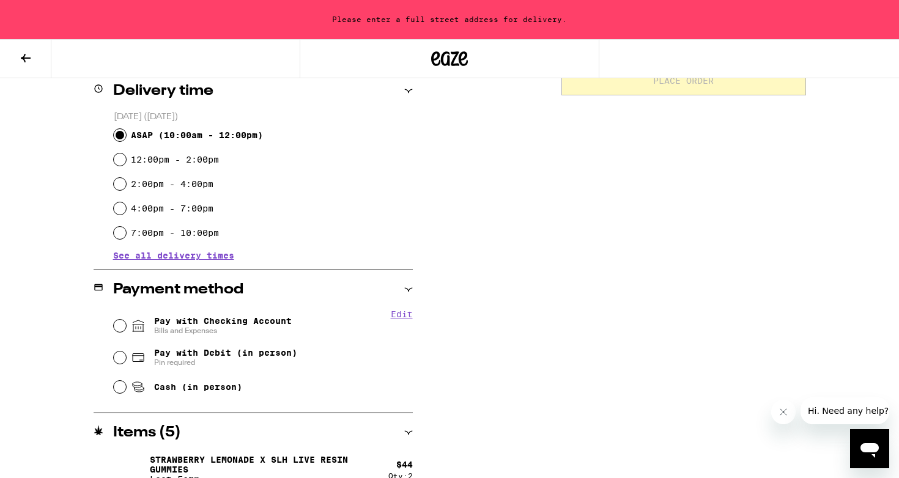
scroll to position [310, 0]
click at [213, 322] on span "Pay with Checking Account Bills and Expenses" at bounding box center [223, 326] width 138 height 20
click at [126, 322] on input "Pay with Checking Account Bills and Expenses" at bounding box center [120, 325] width 12 height 12
radio input "true"
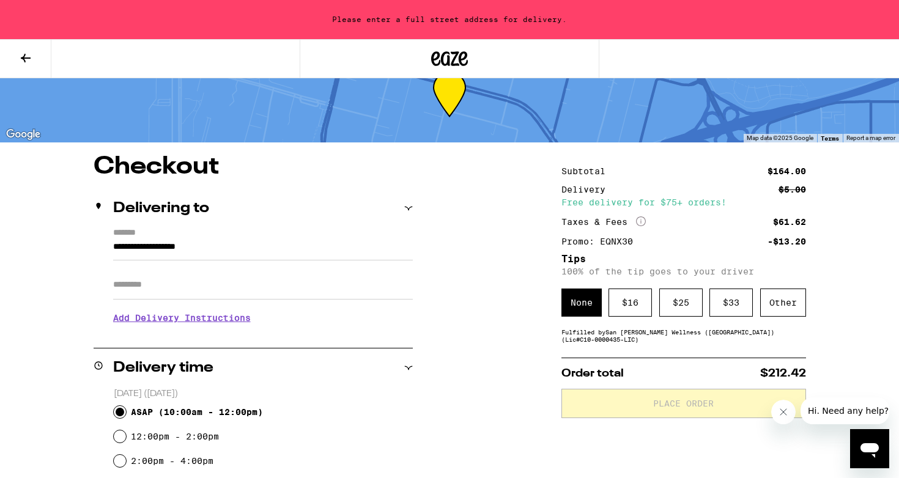
scroll to position [0, 0]
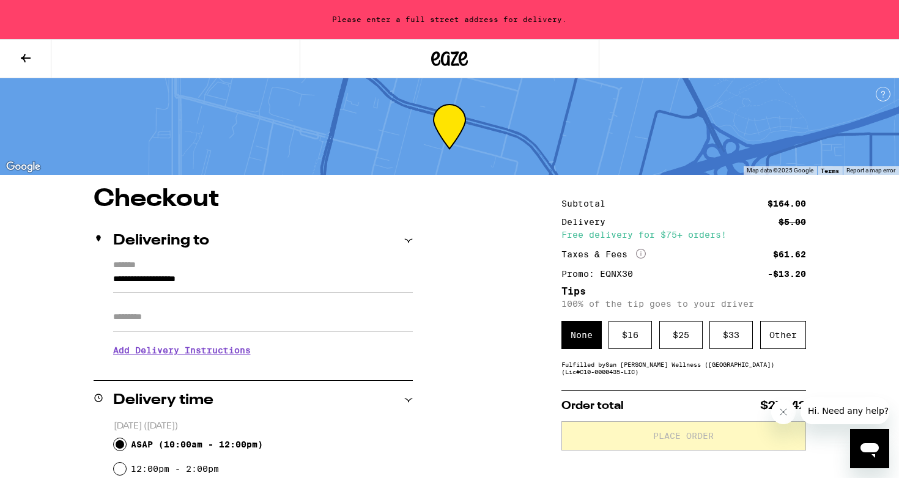
click at [205, 279] on input "**********" at bounding box center [263, 282] width 300 height 21
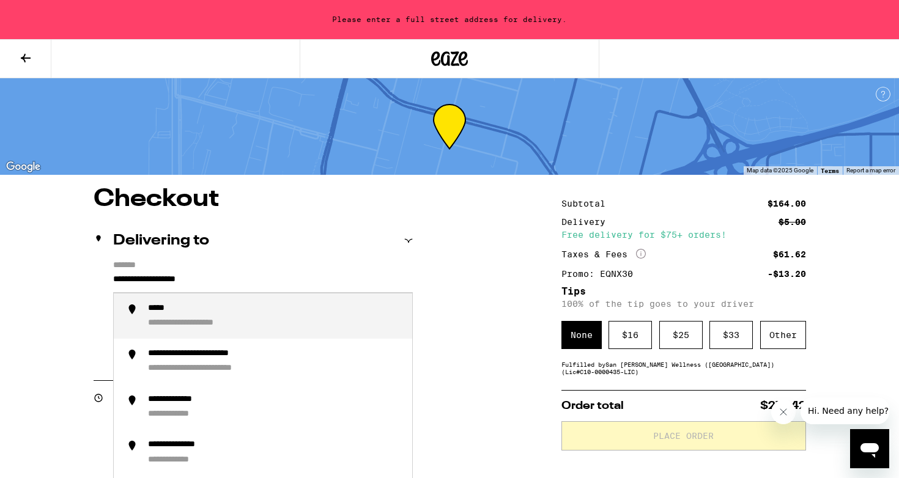
click at [205, 279] on input "**********" at bounding box center [263, 282] width 300 height 21
type input "*"
click at [212, 321] on div "**********" at bounding box center [184, 324] width 72 height 12
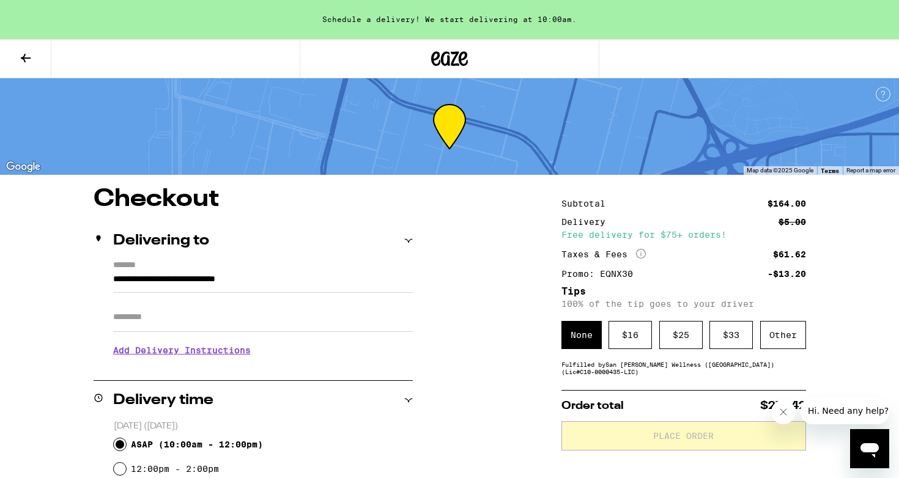
type input "**********"
click at [196, 325] on input "Apt/Suite" at bounding box center [263, 317] width 300 height 29
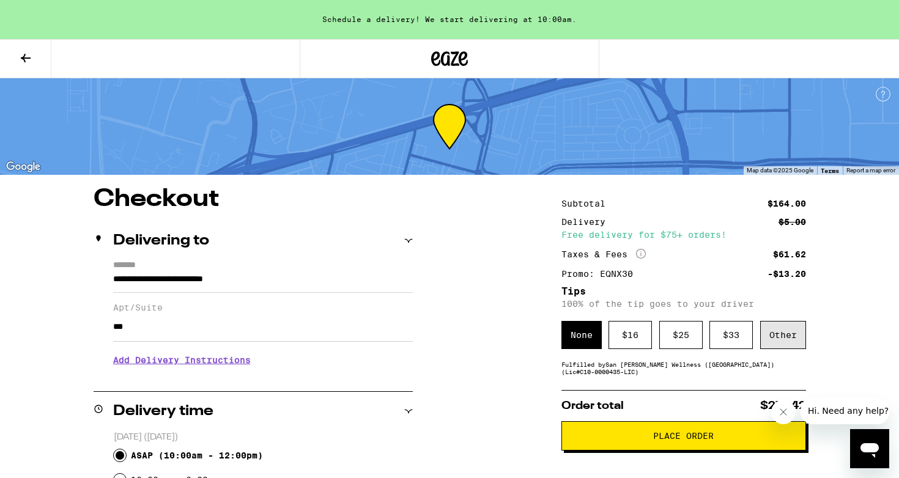
type input "***"
click at [784, 344] on div "Other" at bounding box center [783, 335] width 46 height 28
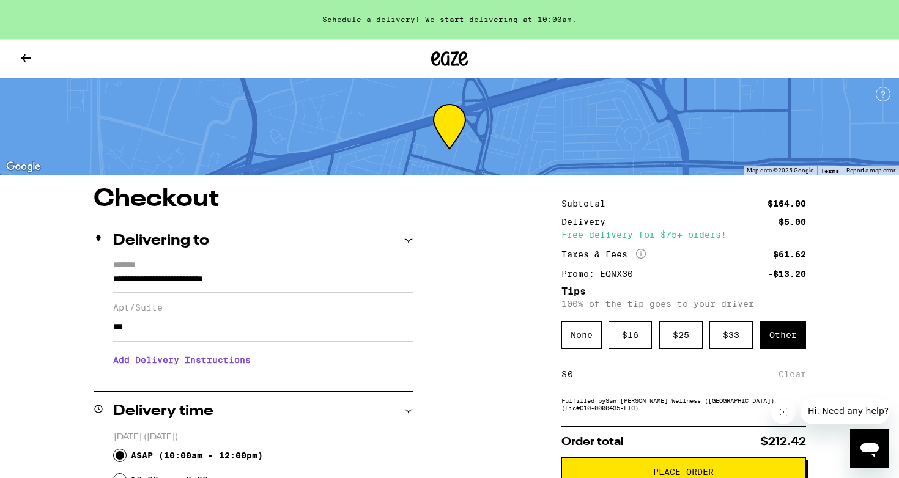
click at [702, 388] on div "$ Clear" at bounding box center [684, 375] width 245 height 28
click at [684, 380] on input at bounding box center [673, 374] width 212 height 11
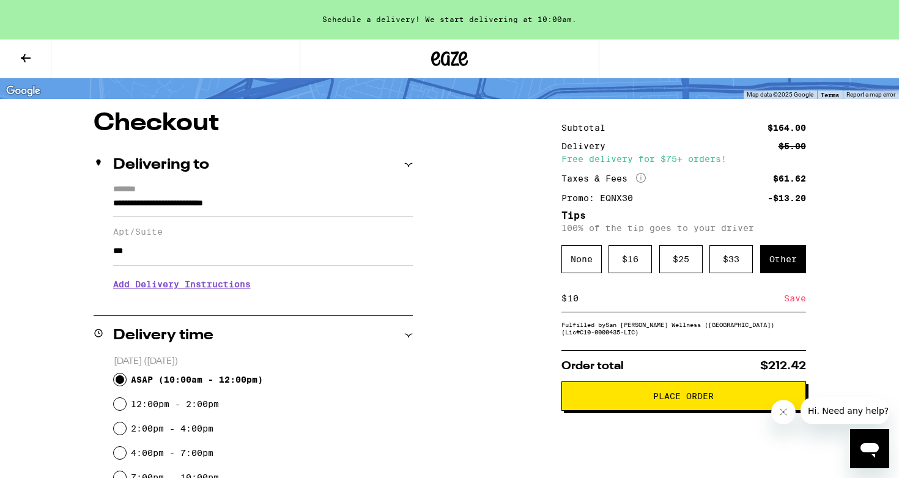
scroll to position [76, 0]
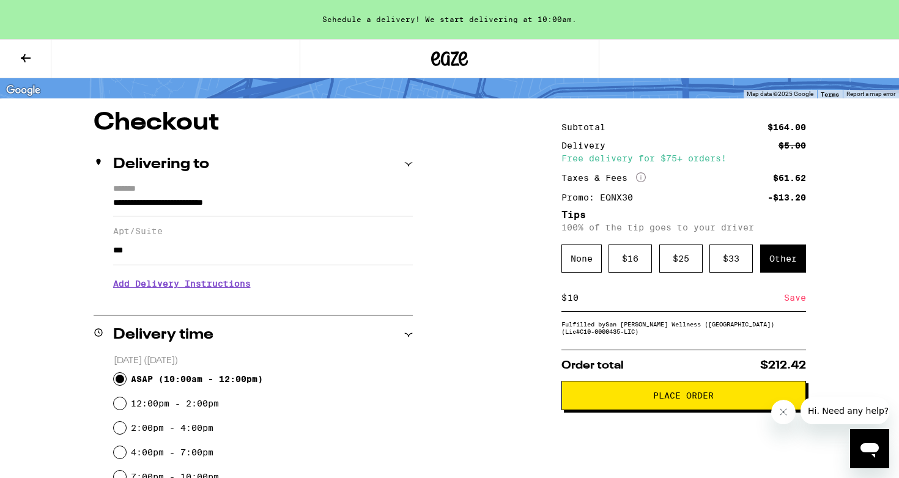
type input "10"
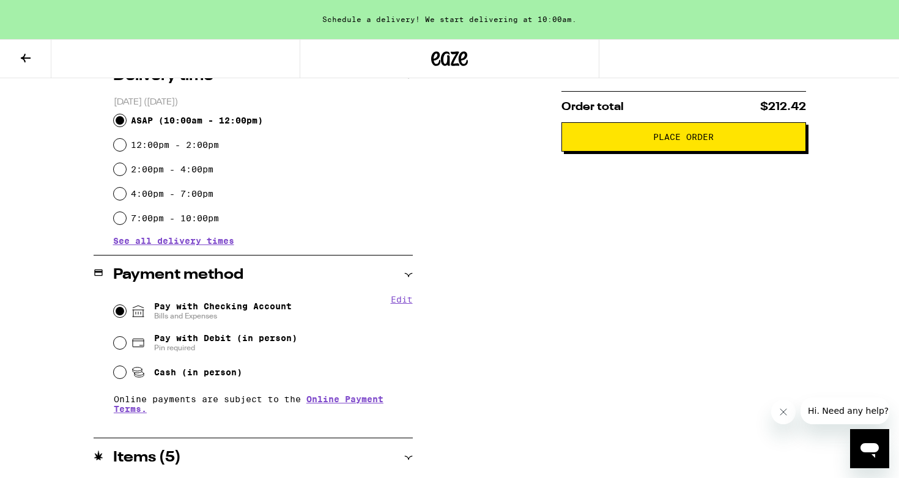
scroll to position [251, 0]
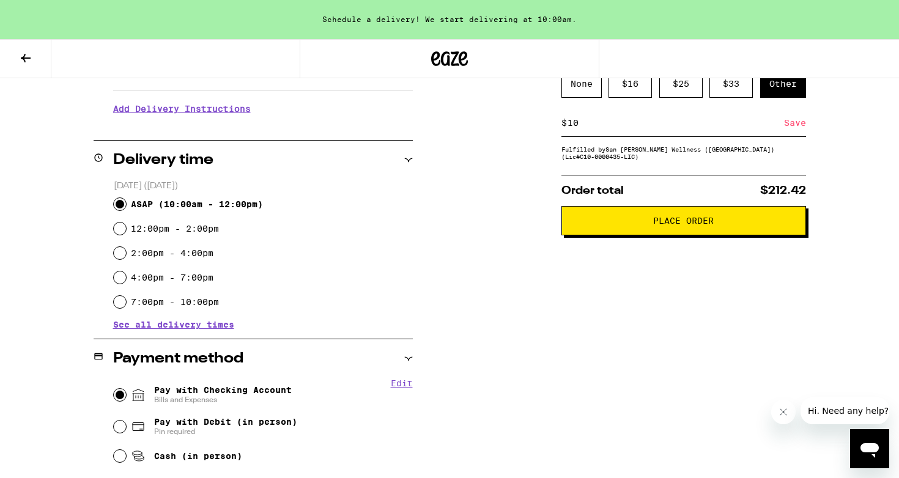
click at [650, 223] on span "Place Order" at bounding box center [684, 221] width 224 height 9
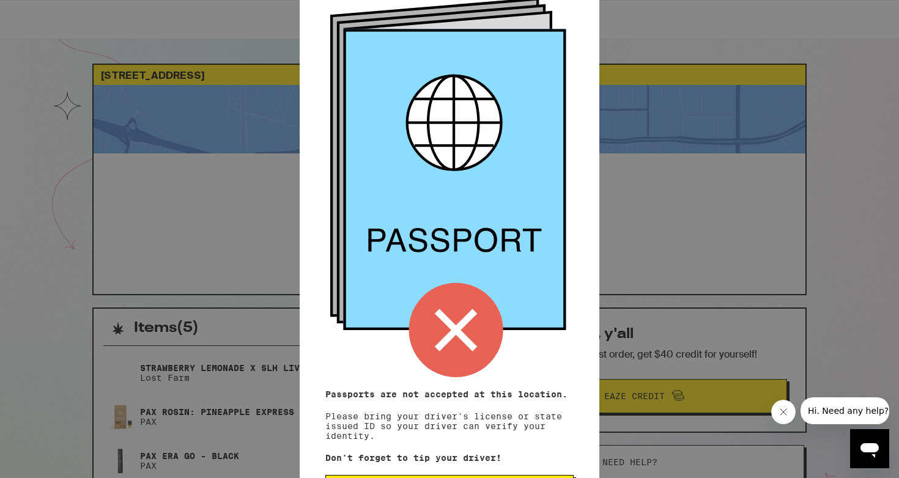
scroll to position [100, 0]
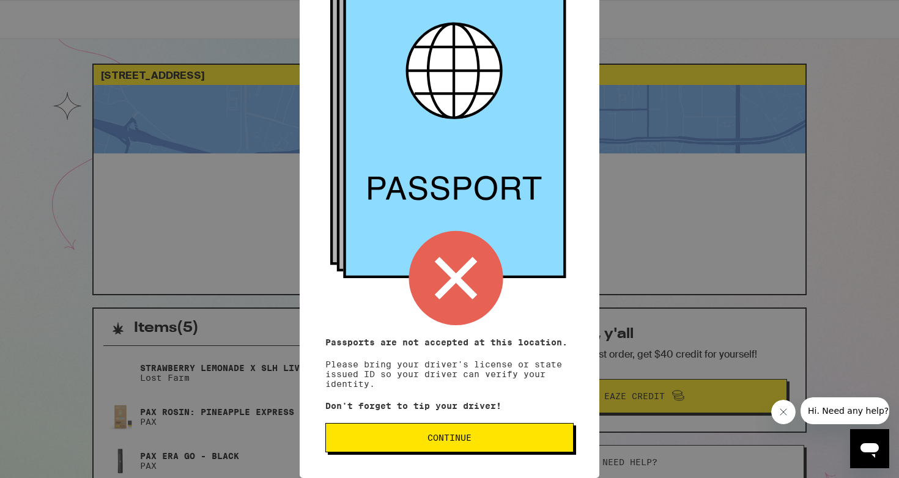
click at [494, 433] on button "Continue" at bounding box center [449, 437] width 248 height 29
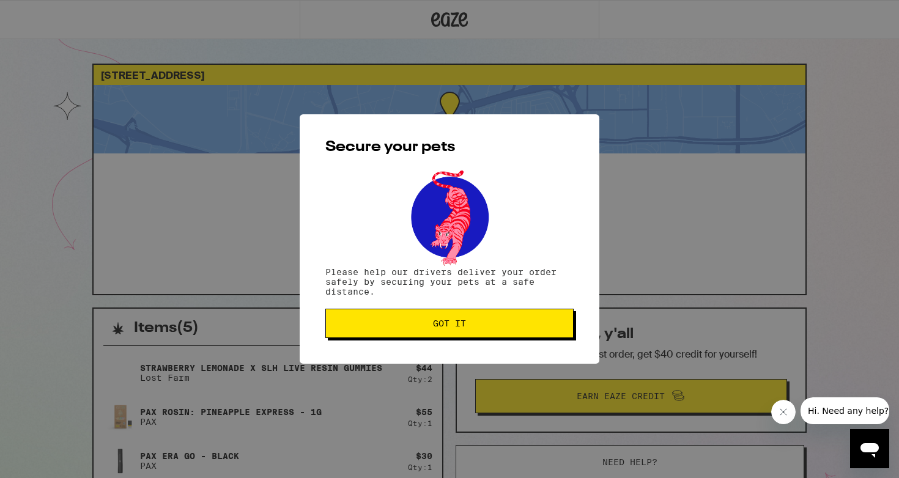
click at [453, 322] on span "Got it" at bounding box center [449, 323] width 33 height 9
